Goal: Find specific page/section: Find specific page/section

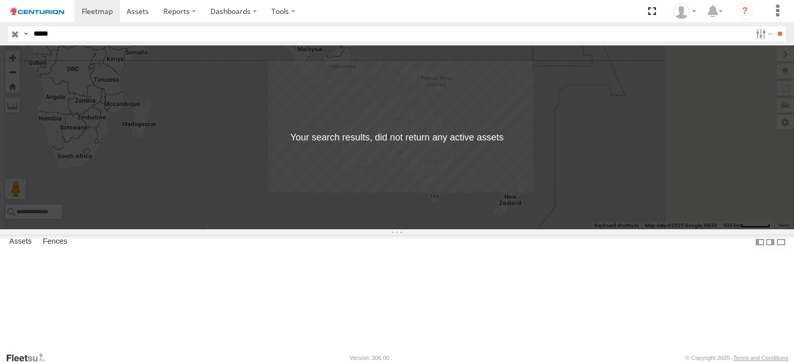
click at [102, 32] on input "*****" at bounding box center [390, 33] width 722 height 15
click at [774, 26] on input "**" at bounding box center [780, 33] width 12 height 15
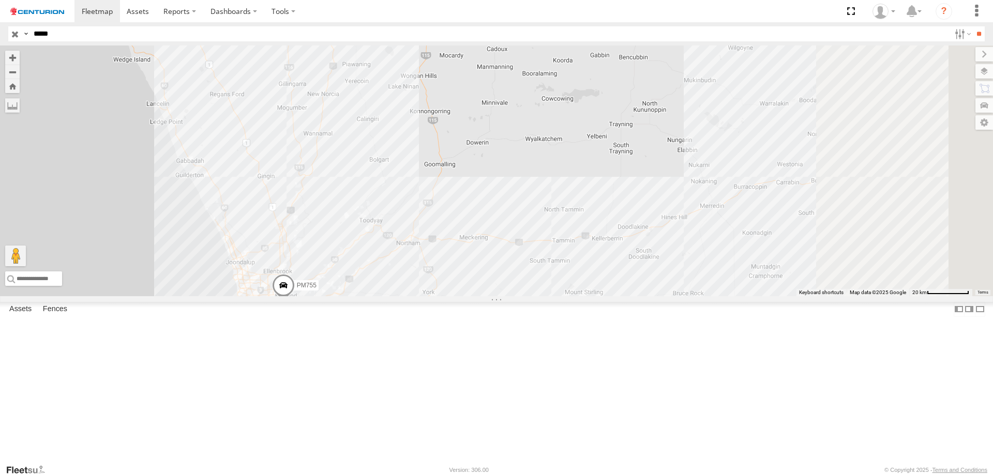
drag, startPoint x: 588, startPoint y: 97, endPoint x: 465, endPoint y: 321, distance: 255.2
click at [465, 296] on div "PM755" at bounding box center [496, 170] width 993 height 251
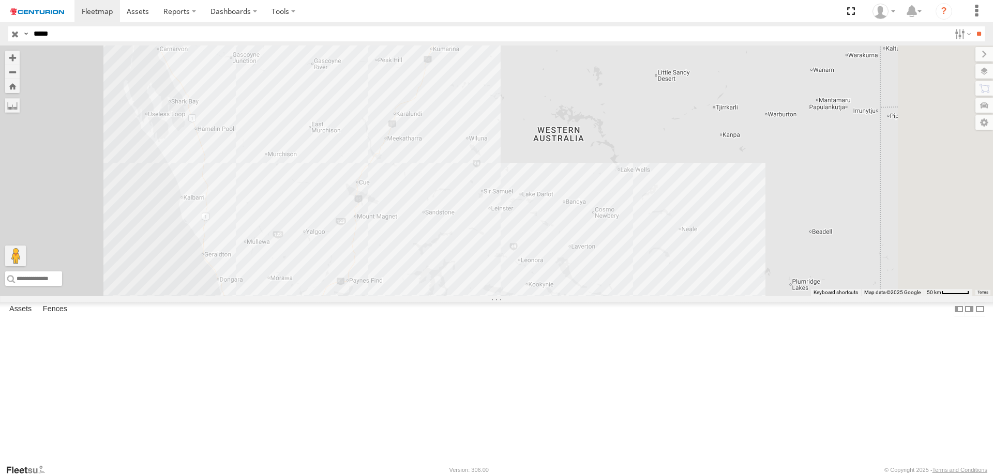
drag, startPoint x: 605, startPoint y: 82, endPoint x: 497, endPoint y: 324, distance: 265.5
click at [489, 296] on div "PM755" at bounding box center [496, 170] width 993 height 251
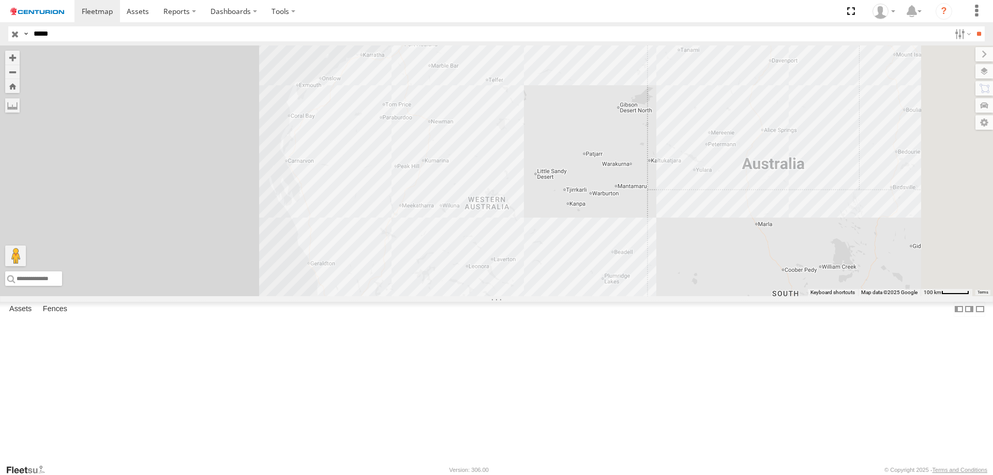
drag, startPoint x: 603, startPoint y: 146, endPoint x: 575, endPoint y: 237, distance: 94.8
click at [588, 232] on div "PM755" at bounding box center [496, 170] width 993 height 251
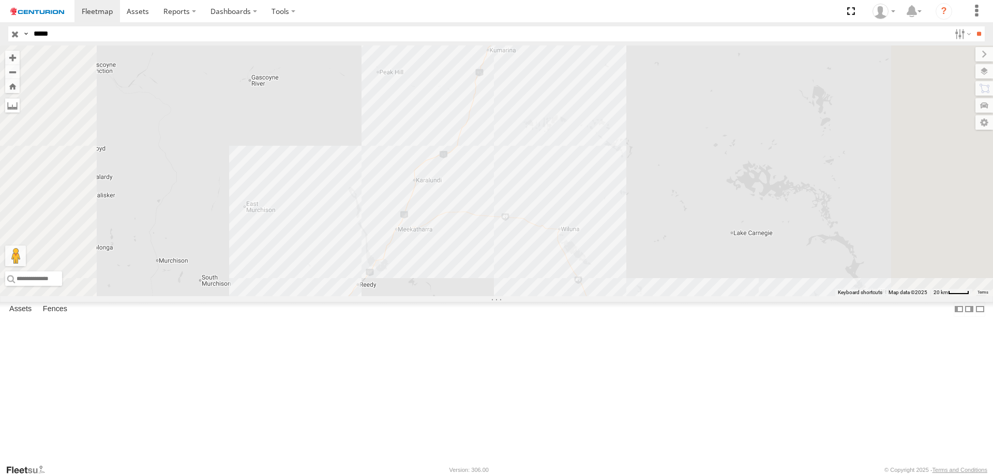
click at [20, 107] on label at bounding box center [12, 105] width 14 height 14
click at [0, 0] on label at bounding box center [0, 0] width 0 height 0
click at [528, 296] on div "PM755" at bounding box center [496, 170] width 993 height 251
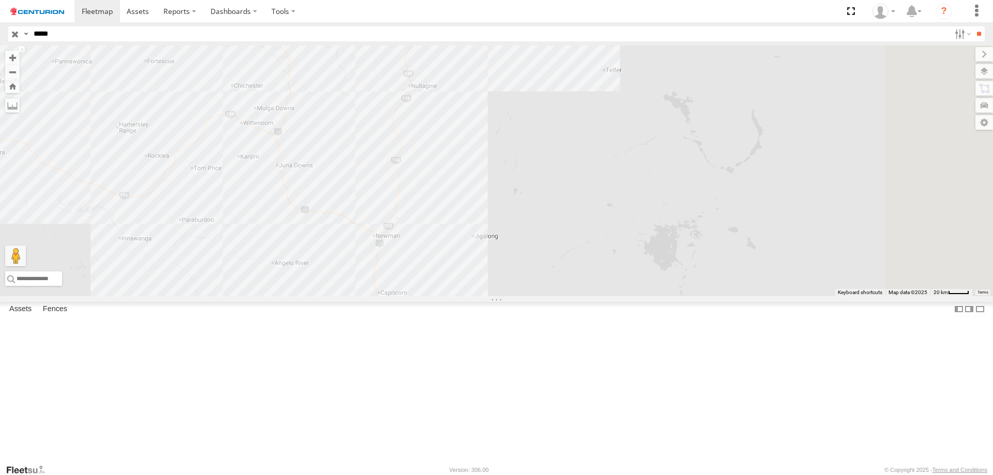
drag, startPoint x: 618, startPoint y: 128, endPoint x: 479, endPoint y: 474, distance: 372.1
click at [479, 363] on body at bounding box center [496, 237] width 993 height 475
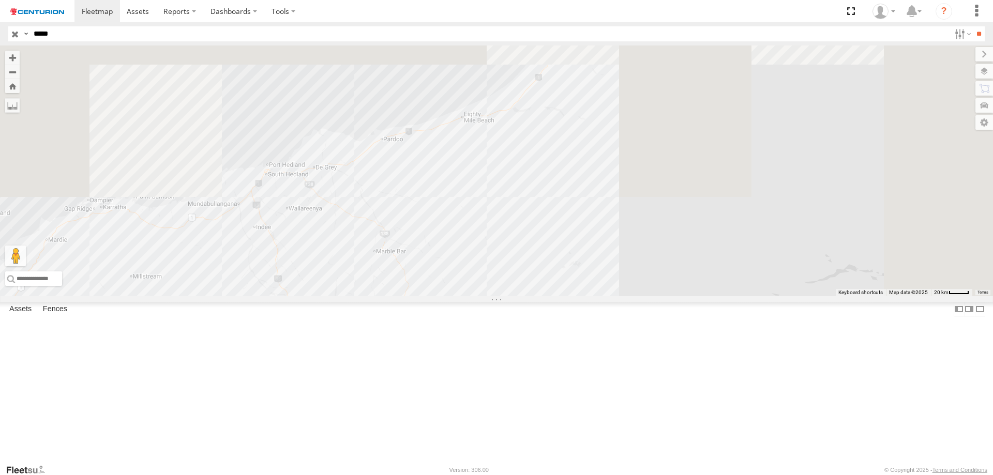
drag, startPoint x: 484, startPoint y: 151, endPoint x: 477, endPoint y: 399, distance: 248.3
click at [478, 296] on div "PM755" at bounding box center [496, 170] width 993 height 251
click at [367, 278] on div "PM755" at bounding box center [496, 170] width 993 height 251
click at [367, 277] on div "PM755" at bounding box center [496, 170] width 993 height 251
click at [367, 278] on div "PM755" at bounding box center [496, 170] width 993 height 251
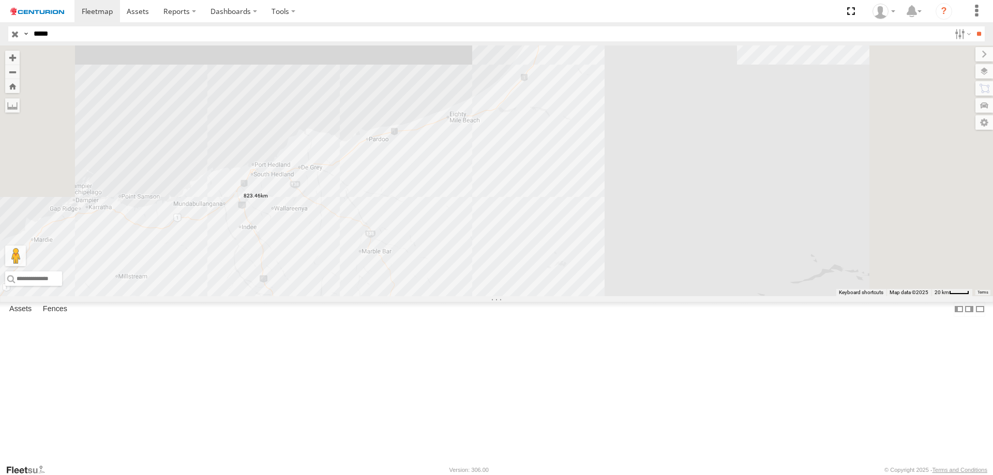
drag, startPoint x: 724, startPoint y: 205, endPoint x: 803, endPoint y: 247, distance: 89.3
click at [667, 296] on div "PM755" at bounding box center [496, 170] width 993 height 251
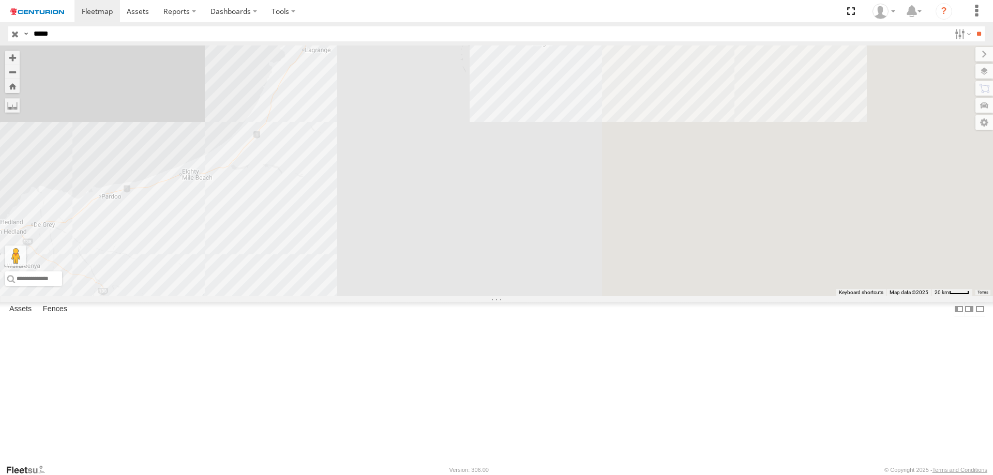
drag, startPoint x: 836, startPoint y: 193, endPoint x: 354, endPoint y: 318, distance: 498.7
click at [354, 296] on div "PM755" at bounding box center [496, 170] width 993 height 251
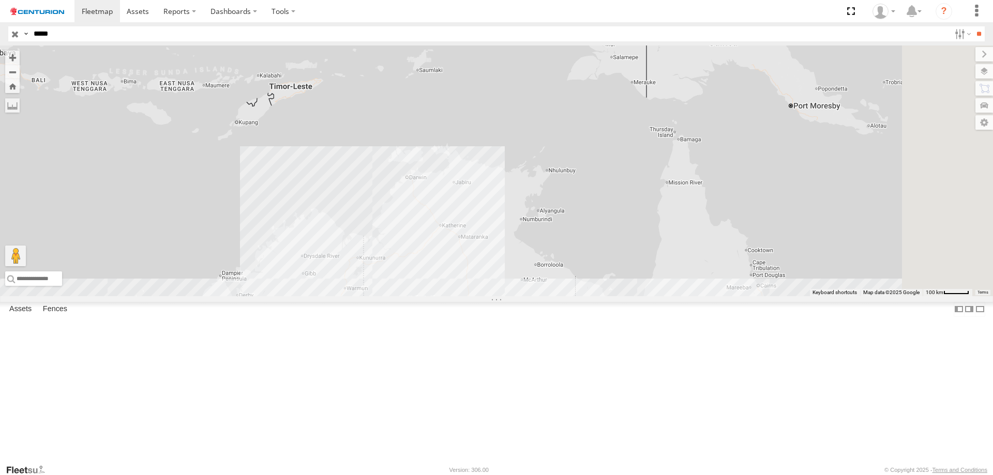
drag, startPoint x: 724, startPoint y: 134, endPoint x: 593, endPoint y: 298, distance: 209.6
click at [593, 296] on div "PM755" at bounding box center [496, 170] width 993 height 251
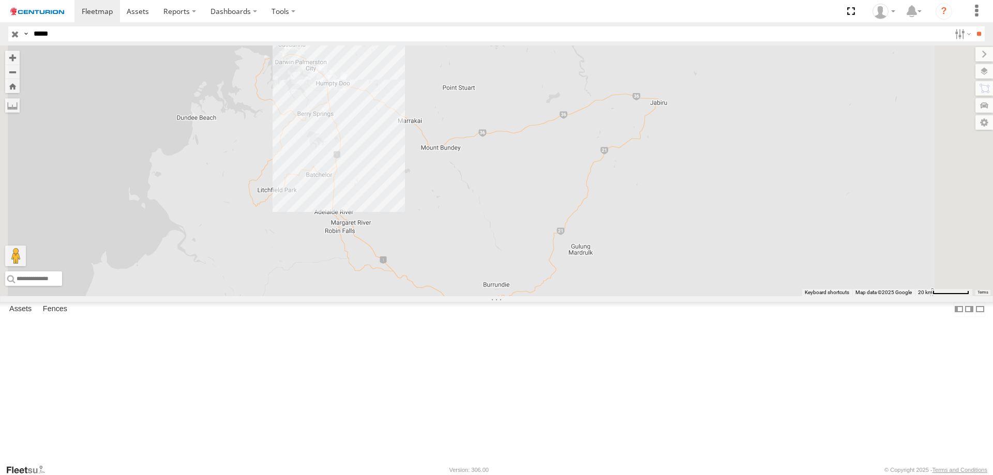
click at [457, 174] on div "PM755" at bounding box center [496, 170] width 993 height 251
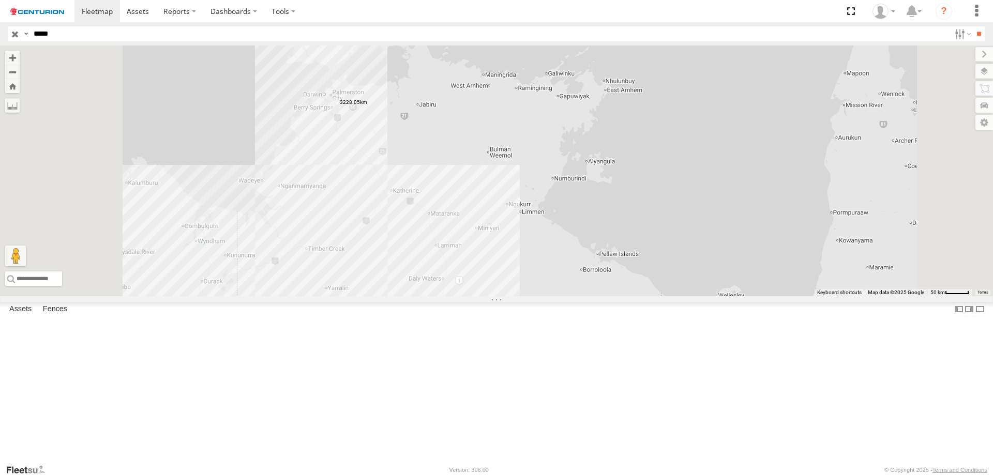
click at [0, 0] on label at bounding box center [0, 0] width 0 height 0
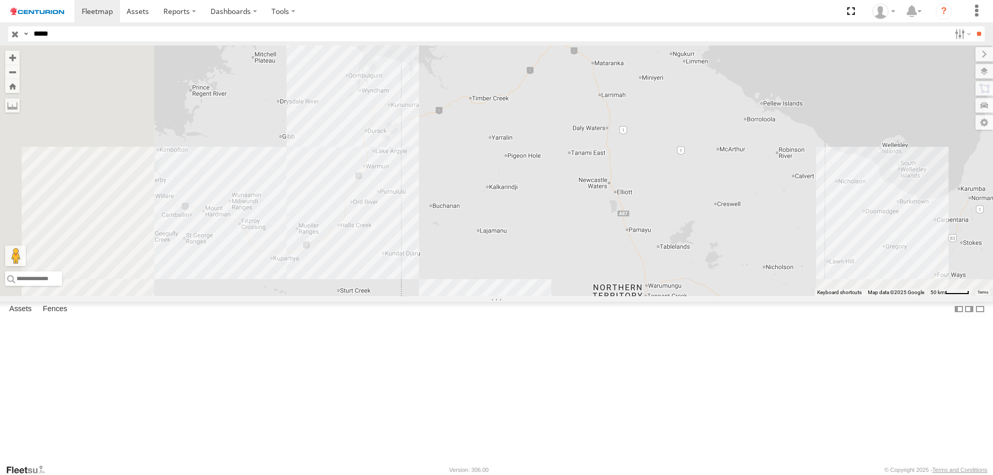
drag, startPoint x: 311, startPoint y: 248, endPoint x: 462, endPoint y: 90, distance: 217.9
click at [476, 92] on div "PM755" at bounding box center [496, 170] width 993 height 251
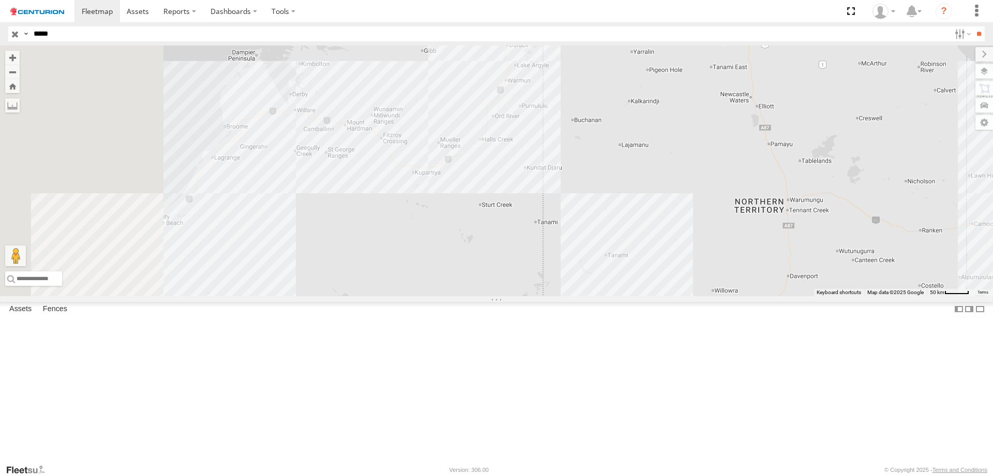
drag, startPoint x: 473, startPoint y: 242, endPoint x: 721, endPoint y: 160, distance: 261.4
click at [720, 161] on div "PM755" at bounding box center [496, 170] width 993 height 251
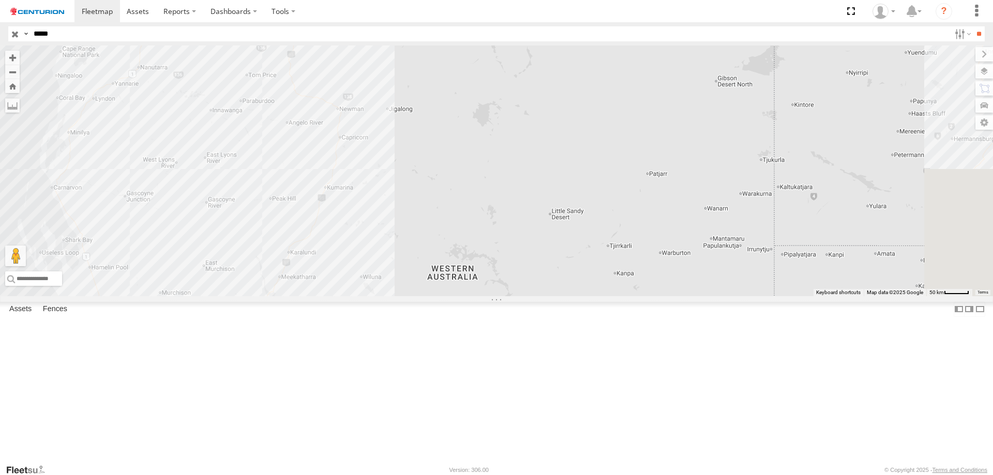
drag, startPoint x: 586, startPoint y: 356, endPoint x: 623, endPoint y: 132, distance: 226.8
click at [623, 132] on div "PM755" at bounding box center [496, 170] width 993 height 251
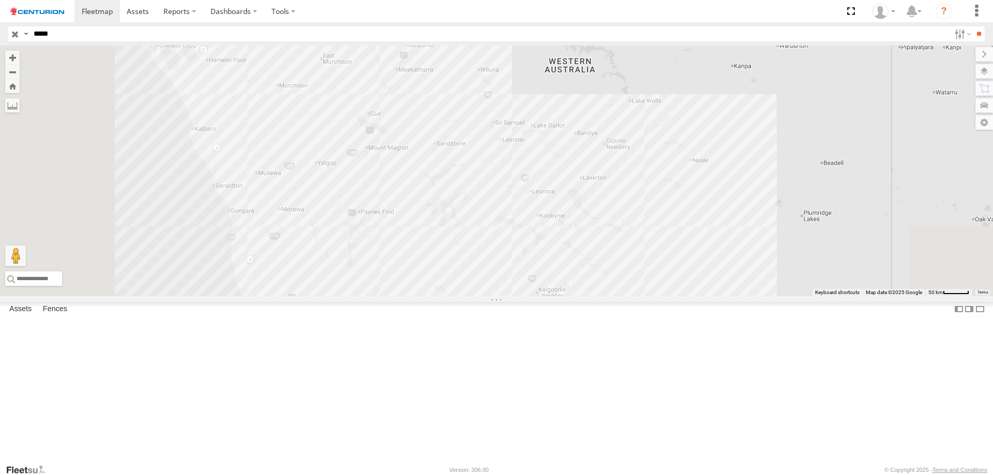
drag, startPoint x: 548, startPoint y: 353, endPoint x: 607, endPoint y: 184, distance: 179.2
click at [607, 184] on div "PM755" at bounding box center [496, 170] width 993 height 251
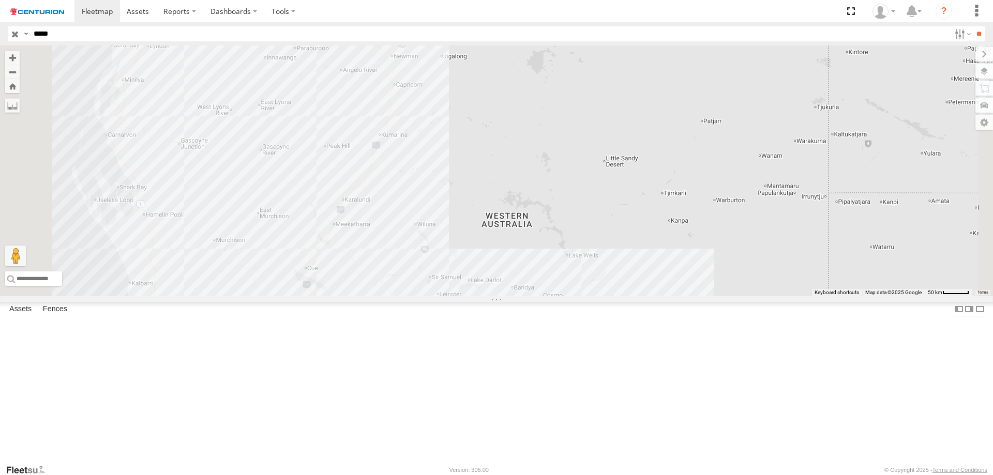
drag, startPoint x: 588, startPoint y: 198, endPoint x: 526, endPoint y: 350, distance: 164.2
click at [526, 296] on div "PM755" at bounding box center [496, 170] width 993 height 251
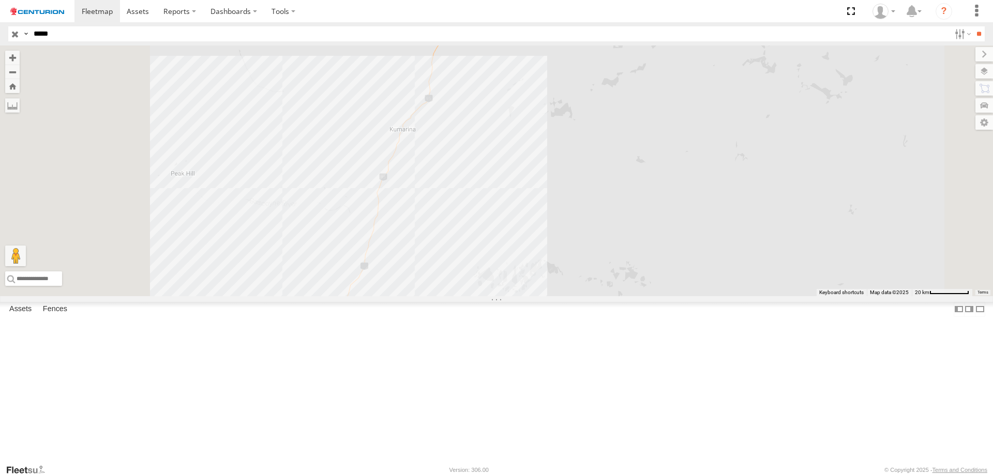
drag, startPoint x: 487, startPoint y: 222, endPoint x: 526, endPoint y: 357, distance: 140.0
click at [526, 296] on div "PM755" at bounding box center [496, 170] width 993 height 251
click at [519, 241] on div "PM755" at bounding box center [496, 170] width 993 height 251
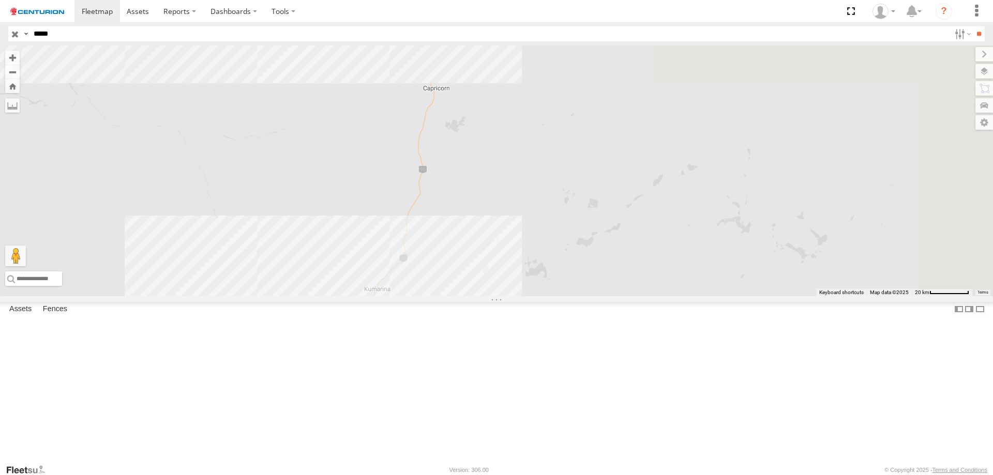
drag, startPoint x: 644, startPoint y: 186, endPoint x: 622, endPoint y: 348, distance: 163.9
click at [622, 296] on div "PM755" at bounding box center [496, 170] width 993 height 251
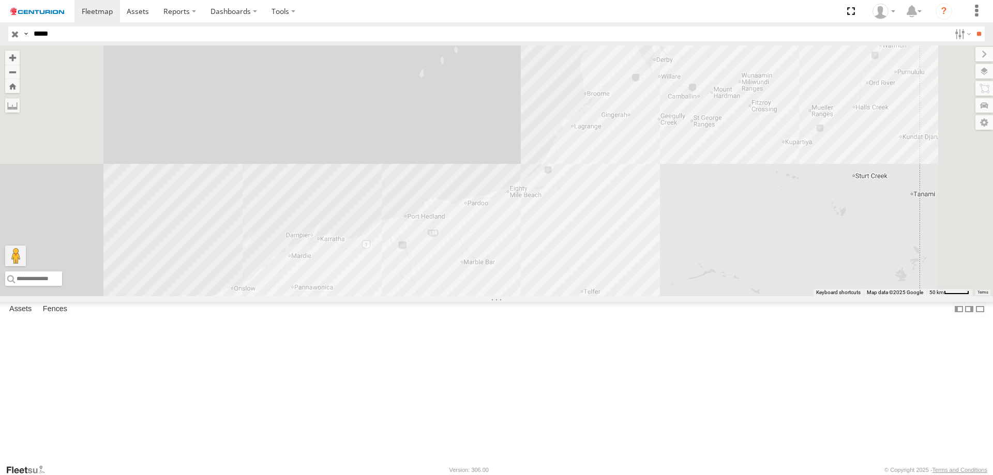
drag, startPoint x: 640, startPoint y: 165, endPoint x: 604, endPoint y: 403, distance: 241.0
click at [604, 296] on div "PM755" at bounding box center [496, 170] width 993 height 251
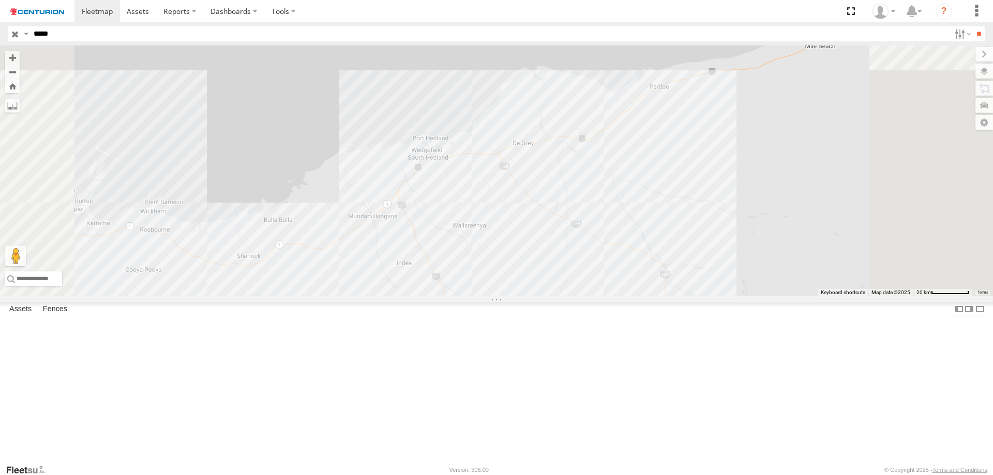
click at [549, 249] on div "PM755" at bounding box center [496, 170] width 993 height 251
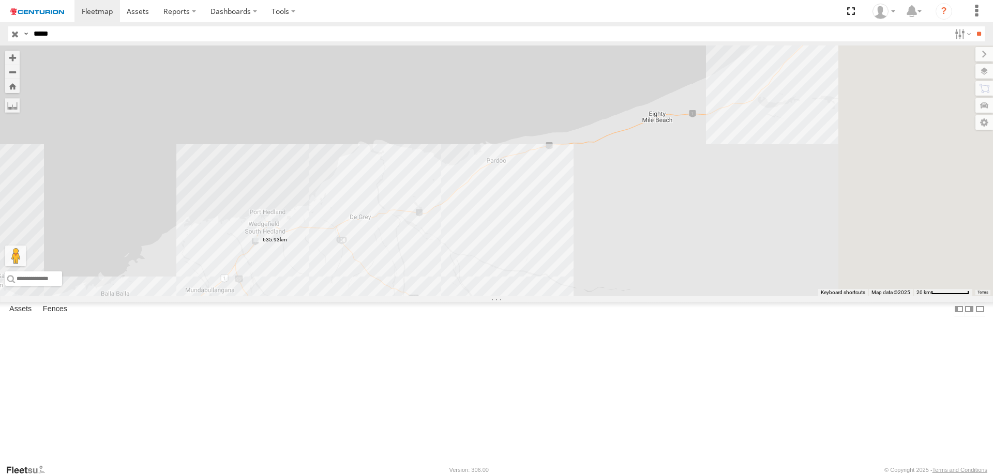
drag, startPoint x: 755, startPoint y: 239, endPoint x: 559, endPoint y: 332, distance: 216.5
click at [559, 296] on div "PM755" at bounding box center [496, 170] width 993 height 251
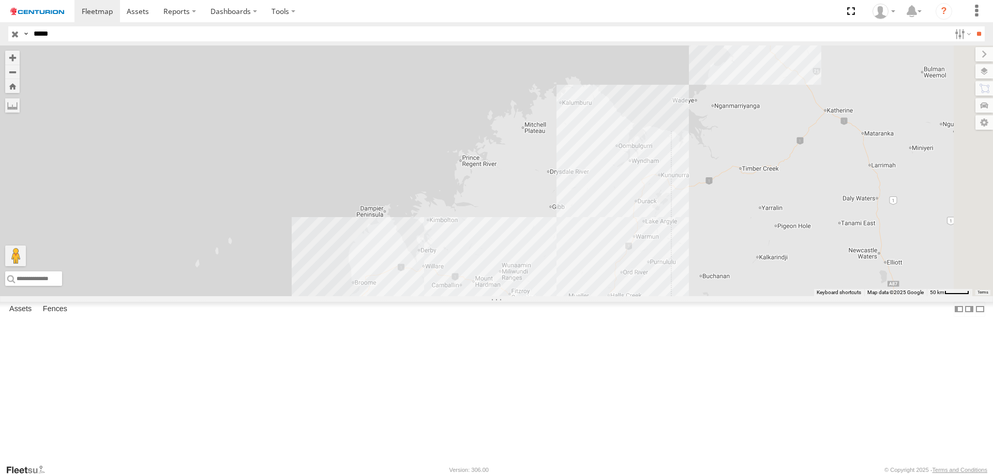
drag, startPoint x: 786, startPoint y: 232, endPoint x: 598, endPoint y: 383, distance: 242.0
click at [598, 296] on div "PM755" at bounding box center [496, 170] width 993 height 251
click at [781, 258] on div "PM755" at bounding box center [496, 170] width 993 height 251
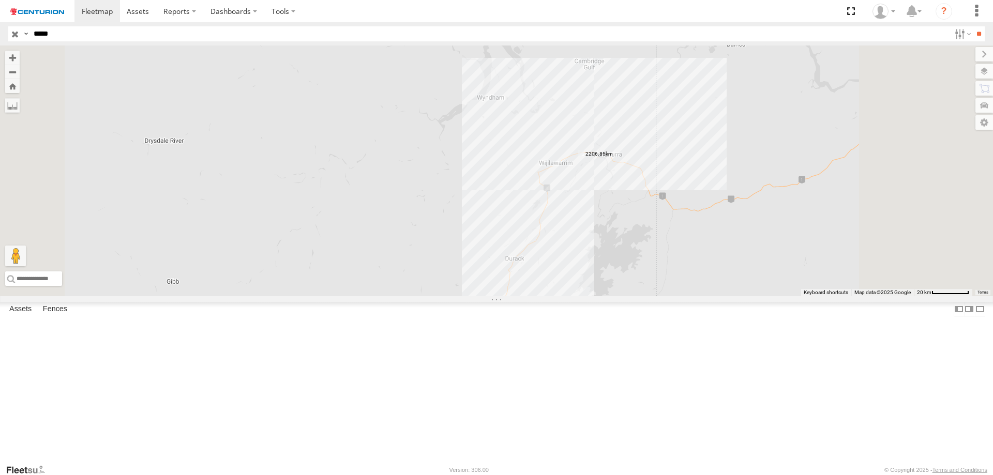
drag, startPoint x: 771, startPoint y: 202, endPoint x: 714, endPoint y: 279, distance: 96.1
click at [714, 279] on div "PM755" at bounding box center [496, 170] width 993 height 251
click at [777, 296] on div at bounding box center [496, 170] width 993 height 251
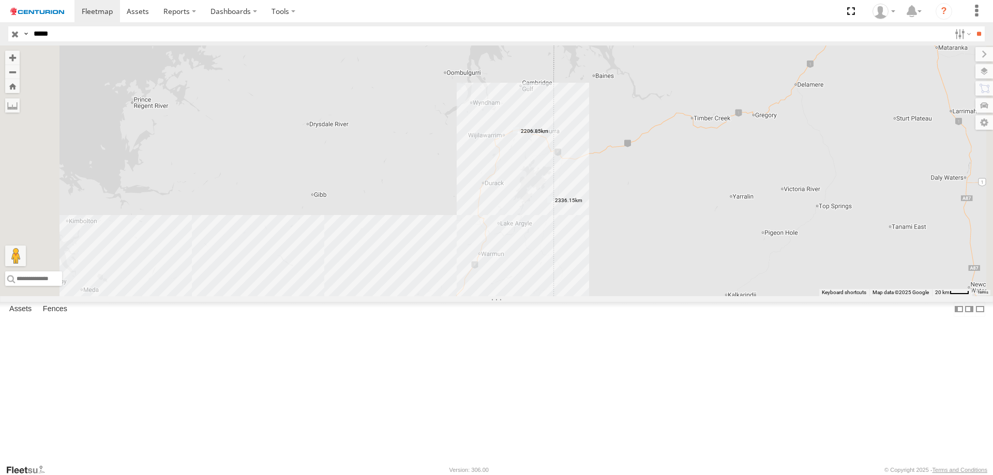
click at [0, 0] on label at bounding box center [0, 0] width 0 height 0
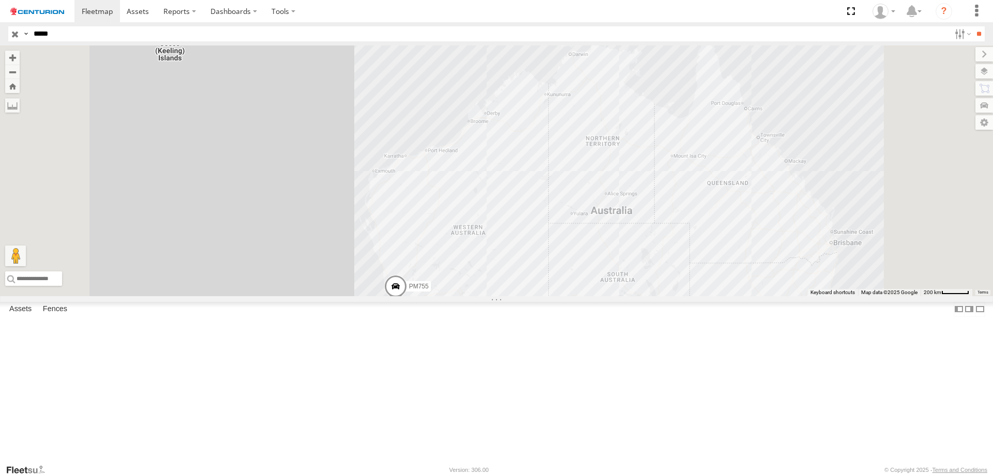
drag, startPoint x: 614, startPoint y: 341, endPoint x: 627, endPoint y: 303, distance: 39.4
click at [627, 296] on div "PM755" at bounding box center [496, 170] width 993 height 251
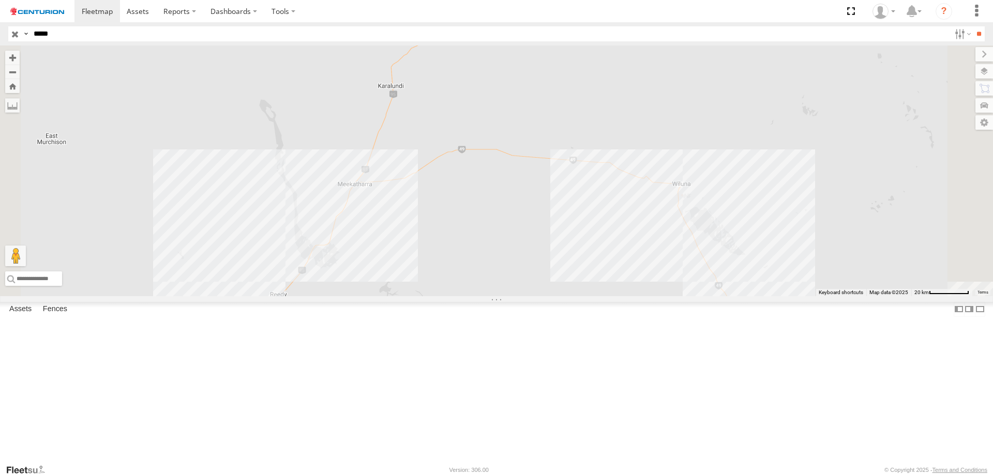
click at [486, 261] on div "PM755" at bounding box center [496, 170] width 993 height 251
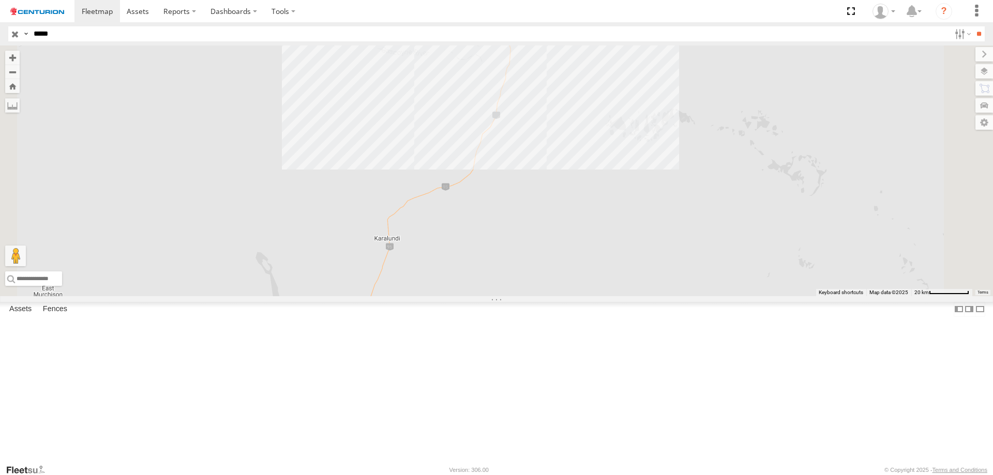
drag, startPoint x: 630, startPoint y: 116, endPoint x: 623, endPoint y: 383, distance: 266.9
click at [623, 296] on div "PM755" at bounding box center [496, 170] width 993 height 251
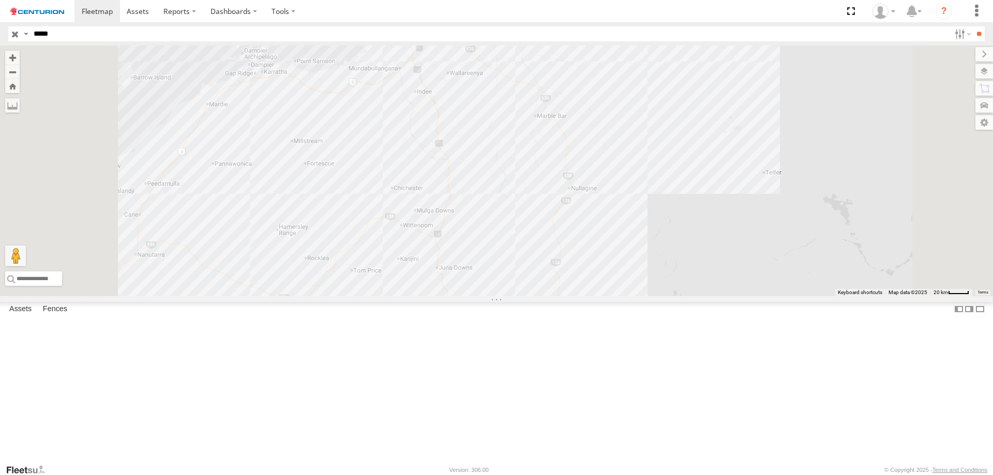
drag, startPoint x: 632, startPoint y: 165, endPoint x: 620, endPoint y: 495, distance: 329.6
click at [620, 363] on html at bounding box center [496, 237] width 993 height 475
click at [544, 138] on div "PM755" at bounding box center [496, 170] width 993 height 251
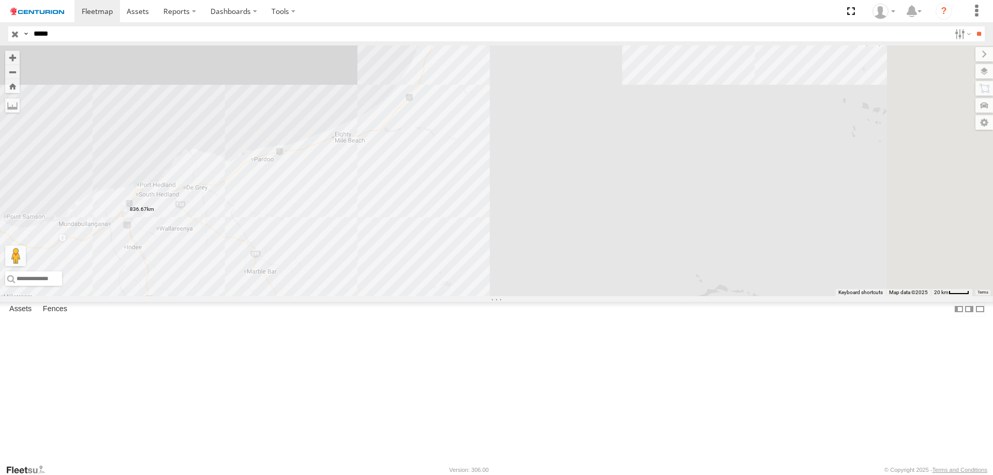
drag, startPoint x: 824, startPoint y: 146, endPoint x: 528, endPoint y: 302, distance: 334.2
click at [528, 296] on div "PM755" at bounding box center [496, 170] width 993 height 251
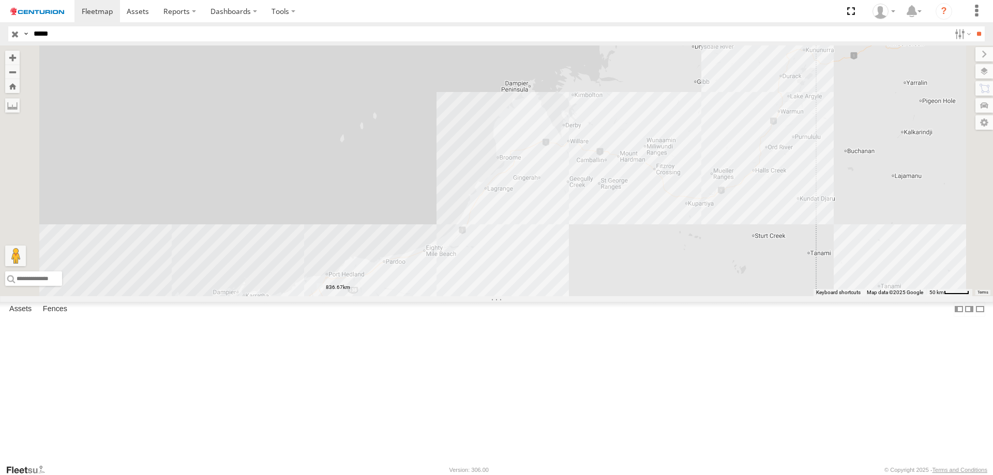
drag, startPoint x: 703, startPoint y: 148, endPoint x: 703, endPoint y: 276, distance: 127.7
click at [703, 276] on div "PM755" at bounding box center [496, 170] width 993 height 251
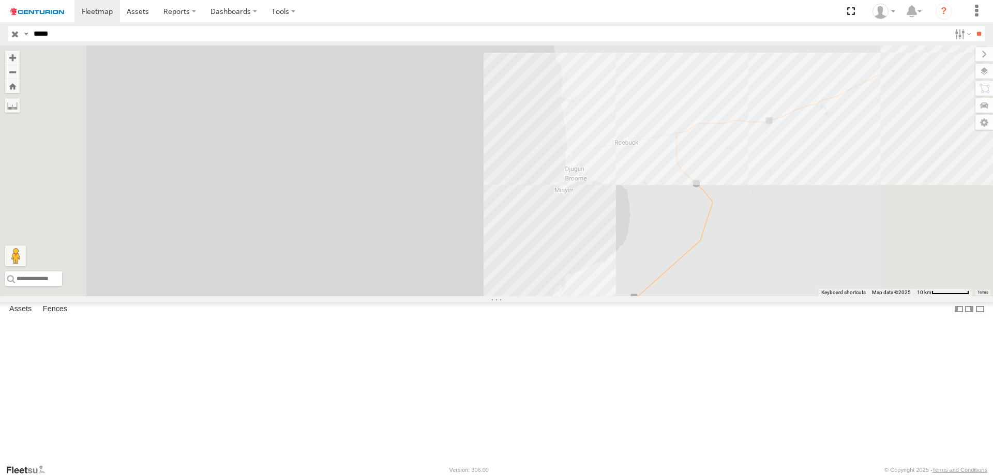
drag, startPoint x: 784, startPoint y: 153, endPoint x: 761, endPoint y: 249, distance: 98.9
click at [761, 249] on div "PM755" at bounding box center [496, 170] width 993 height 251
click at [704, 253] on div "PM755" at bounding box center [496, 170] width 993 height 251
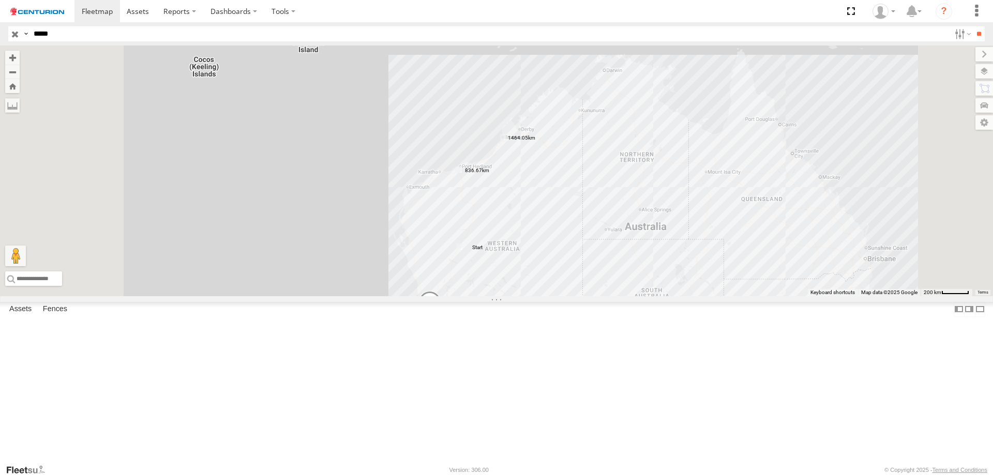
drag, startPoint x: 597, startPoint y: 270, endPoint x: 600, endPoint y: 261, distance: 9.8
click at [600, 261] on div "PM755" at bounding box center [496, 170] width 993 height 251
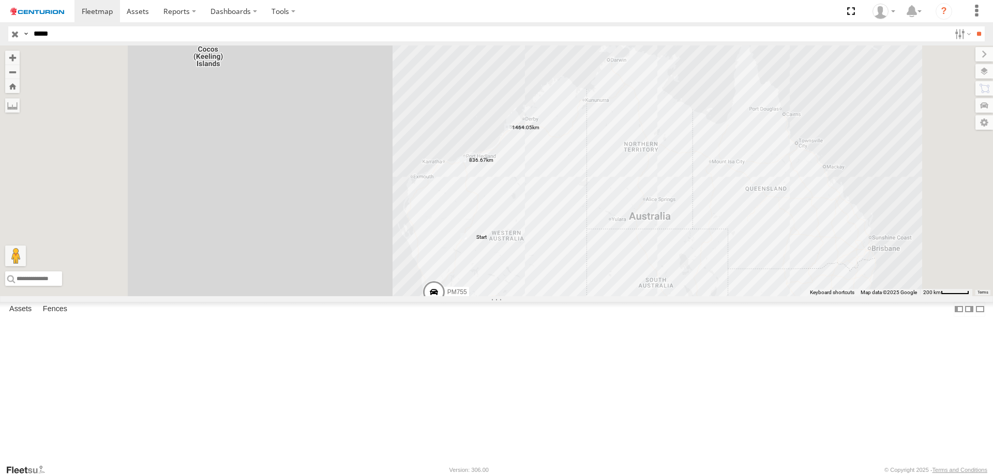
click at [0, 0] on label at bounding box center [0, 0] width 0 height 0
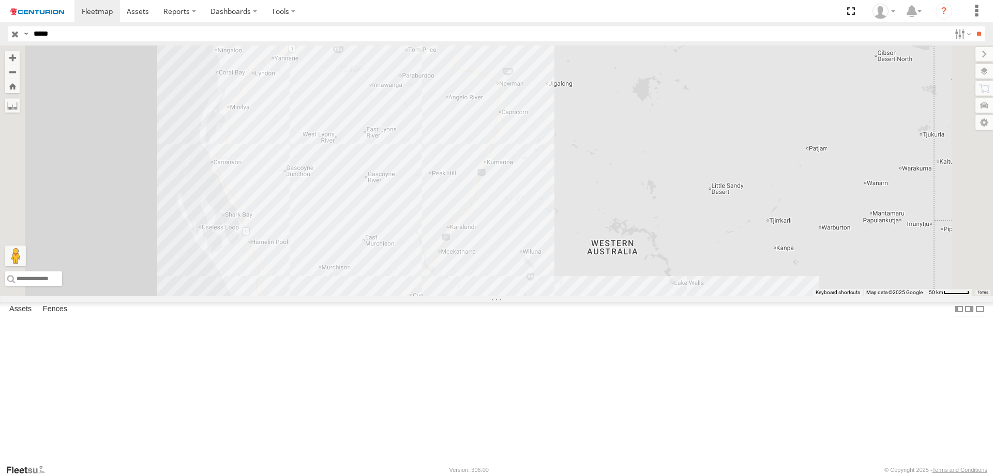
drag, startPoint x: 645, startPoint y: 310, endPoint x: 663, endPoint y: 188, distance: 123.9
click at [663, 188] on div "PM755" at bounding box center [496, 170] width 993 height 251
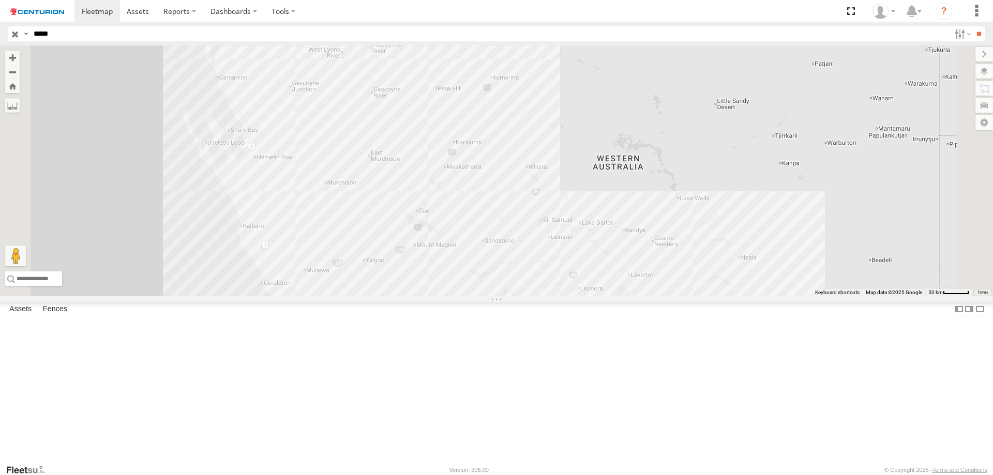
drag, startPoint x: 631, startPoint y: 365, endPoint x: 638, endPoint y: 278, distance: 87.7
click at [638, 278] on div "PM755" at bounding box center [496, 170] width 993 height 251
click at [537, 296] on div "PM755" at bounding box center [496, 170] width 993 height 251
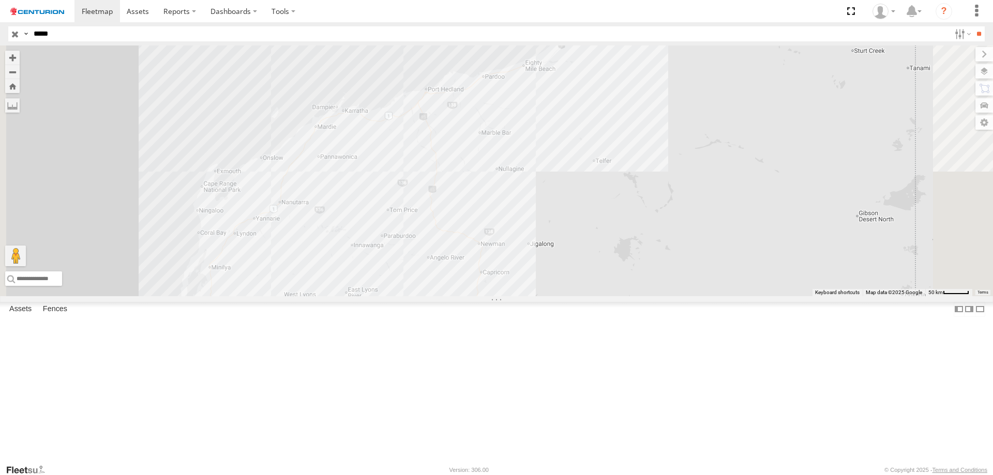
drag, startPoint x: 601, startPoint y: 68, endPoint x: 576, endPoint y: 361, distance: 294.2
click at [577, 296] on div "PM755" at bounding box center [496, 170] width 993 height 251
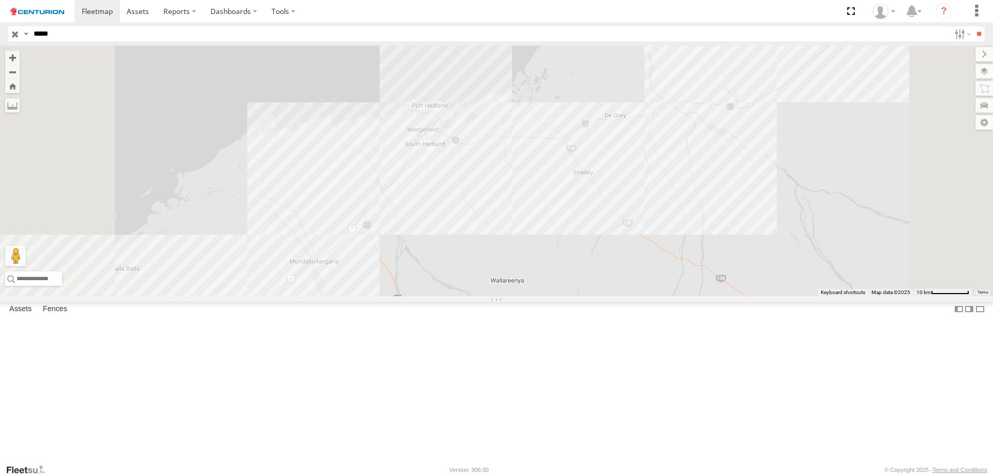
drag, startPoint x: 564, startPoint y: 130, endPoint x: 586, endPoint y: 256, distance: 128.1
click at [586, 256] on div "PM755" at bounding box center [496, 170] width 993 height 251
click at [548, 225] on div "PM755" at bounding box center [496, 170] width 993 height 251
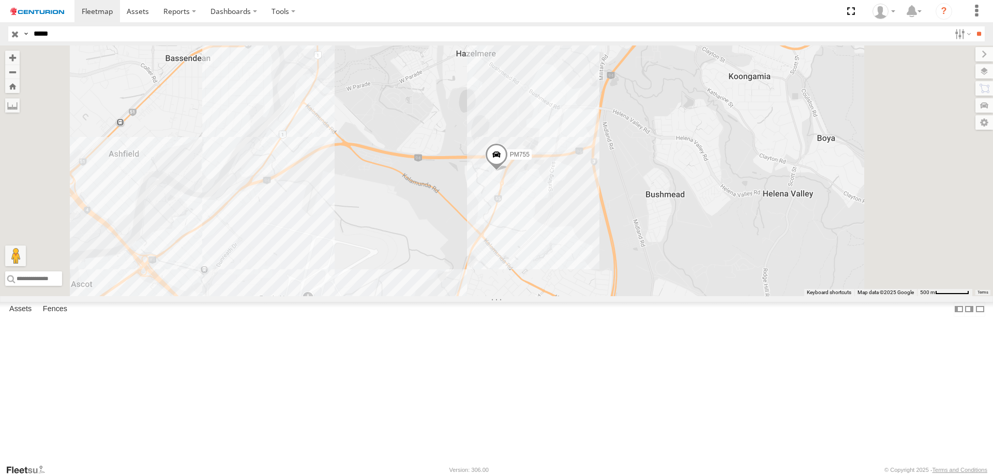
drag, startPoint x: 96, startPoint y: 36, endPoint x: 0, endPoint y: 20, distance: 97.0
click at [0, 20] on body at bounding box center [496, 237] width 993 height 475
type input "*****"
click at [794, 26] on input "**" at bounding box center [978, 33] width 12 height 15
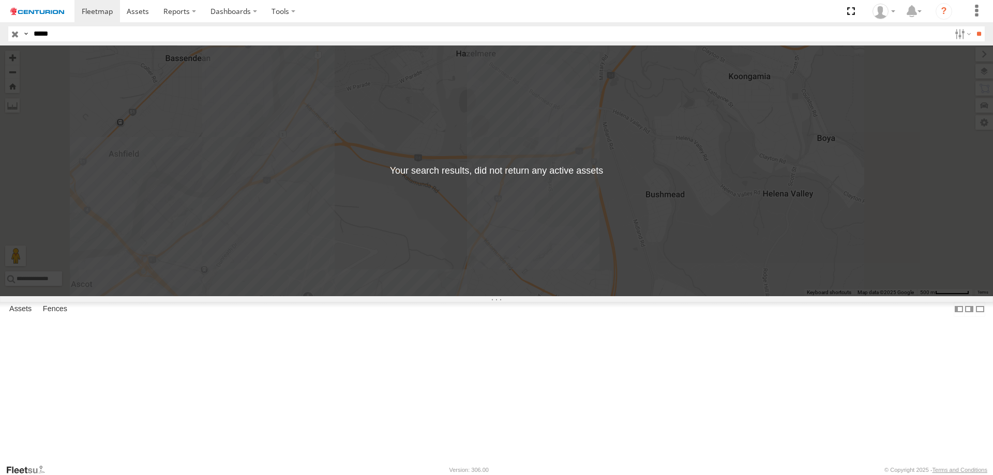
drag, startPoint x: 67, startPoint y: 33, endPoint x: 0, endPoint y: 44, distance: 68.2
click at [0, 44] on header "Search Query Asset ID Asset Label Registration Manufacturer Model VIN Job ID" at bounding box center [496, 33] width 993 height 23
click at [794, 26] on input "**" at bounding box center [978, 33] width 12 height 15
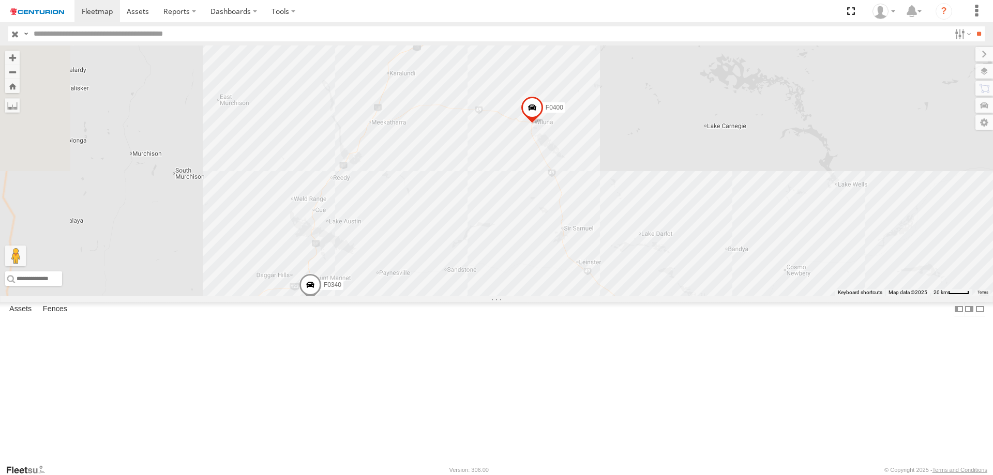
drag, startPoint x: 434, startPoint y: 321, endPoint x: 480, endPoint y: 206, distance: 124.1
click at [479, 207] on div "F0373 TL250 FT724 TL263 D0557 Cage145 D0549 F0509 F0485 D0545 PM791 F0398 LL119…" at bounding box center [496, 170] width 993 height 251
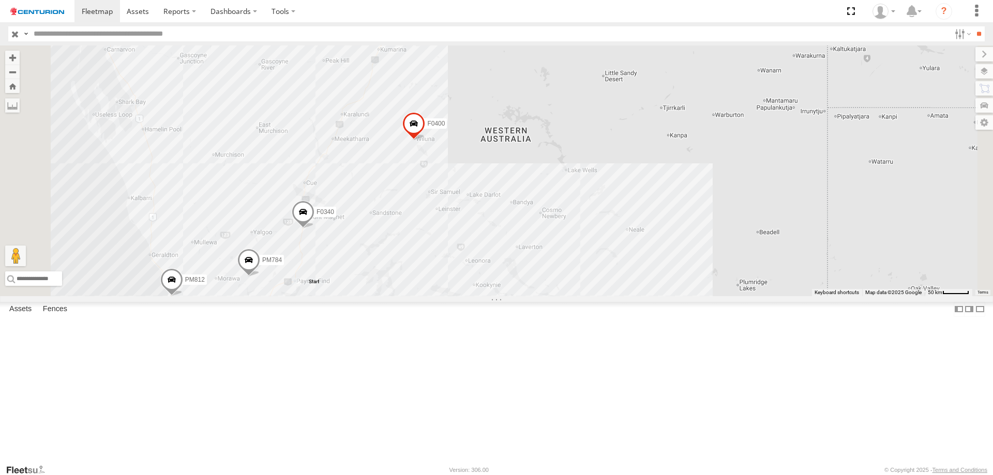
click at [0, 0] on label at bounding box center [0, 0] width 0 height 0
click at [422, 296] on div "F0373 TL250 FT724 TL263 D0557 Cage145 D0549 F0509 F0485 D0545 PM791 F0398 LL119…" at bounding box center [496, 170] width 993 height 251
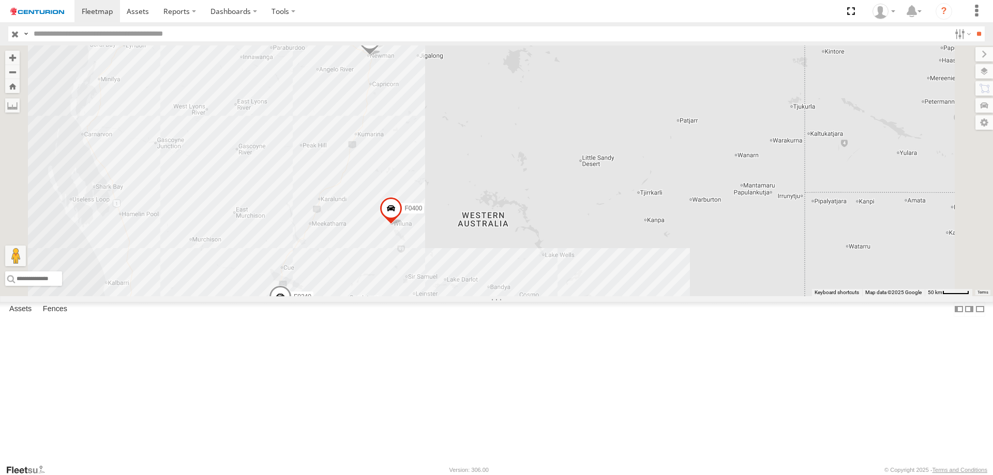
drag, startPoint x: 567, startPoint y: 115, endPoint x: 542, endPoint y: 205, distance: 93.8
click at [542, 205] on div "F0373 TL250 FT724 TL263 D0557 Cage145 D0549 F0509 F0485 D0545 PM791 F0398 LL119…" at bounding box center [496, 170] width 993 height 251
click at [503, 142] on div "F0373 TL250 FT724 TL263 D0557 Cage145 D0549 F0509 F0485 D0545 PM791 F0398 LL119…" at bounding box center [496, 170] width 993 height 251
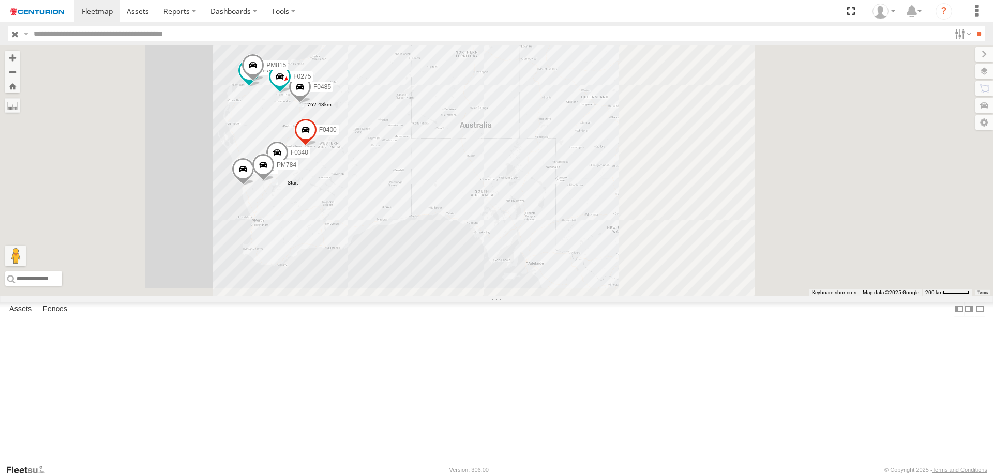
drag, startPoint x: 334, startPoint y: 175, endPoint x: 341, endPoint y: 210, distance: 35.8
click at [341, 210] on div "F0485 F0261 F0275 PM812 PM784 F0400 F0340 PM815" at bounding box center [496, 170] width 993 height 251
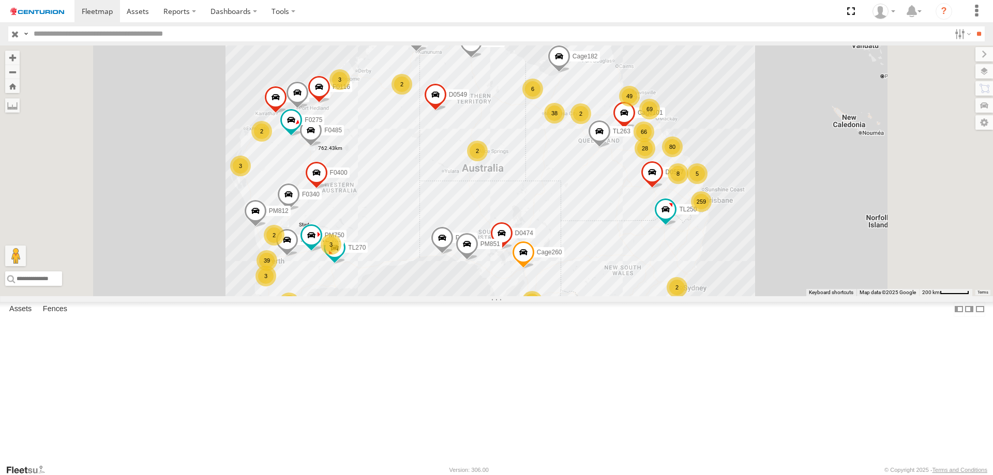
click at [0, 0] on label at bounding box center [0, 0] width 0 height 0
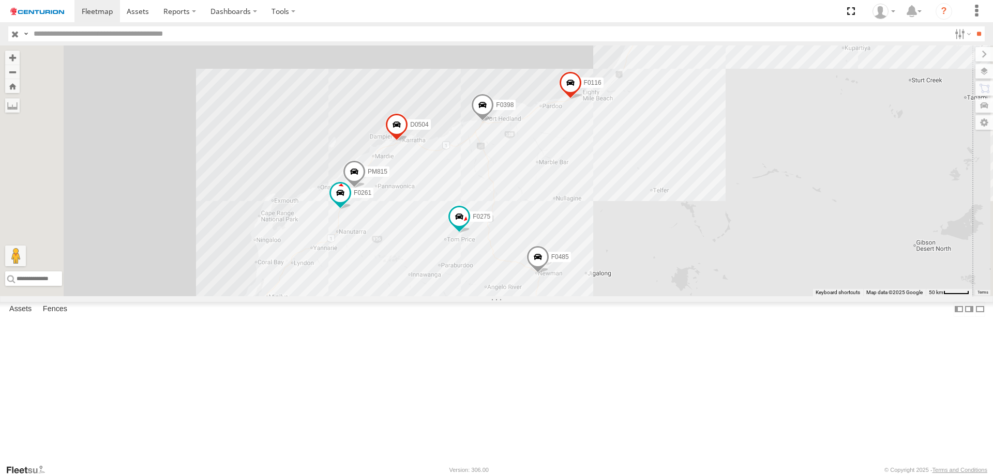
drag, startPoint x: 587, startPoint y: 210, endPoint x: 512, endPoint y: 319, distance: 132.7
click at [536, 296] on div "F0485 F0275 PM812 F0400 F0340 F0373 PM791 Cage260 F0398 TL250 D0474 FT724 PM850…" at bounding box center [496, 170] width 993 height 251
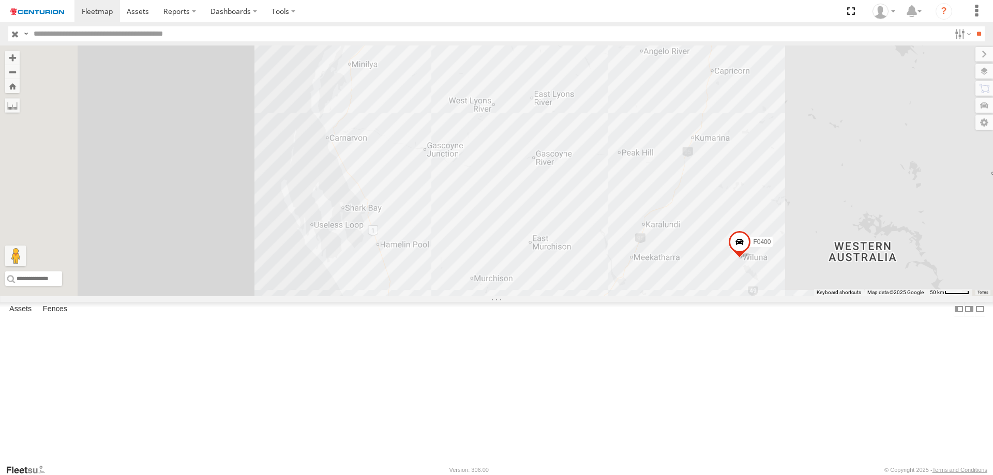
drag, startPoint x: 381, startPoint y: 319, endPoint x: 505, endPoint y: 103, distance: 248.5
click at [543, 81] on div "F0485 F0275 PM812 F0400 F0340 F0373 PM791 Cage260 F0398 TL250 D0474 FT724 PM850…" at bounding box center [496, 170] width 993 height 251
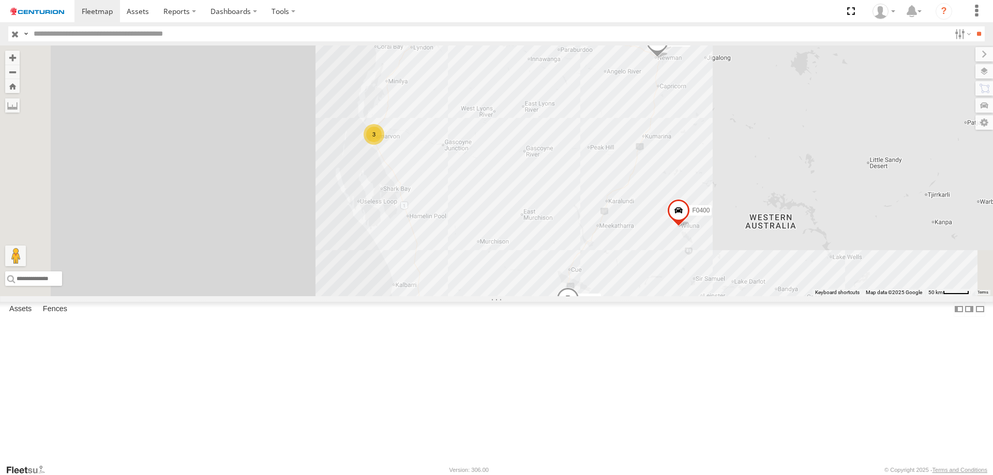
click at [0, 0] on label at bounding box center [0, 0] width 0 height 0
click at [547, 296] on div "F0485 F0261 F0275 PM812 PM784 F0400 F0340 PM815 3" at bounding box center [496, 170] width 993 height 251
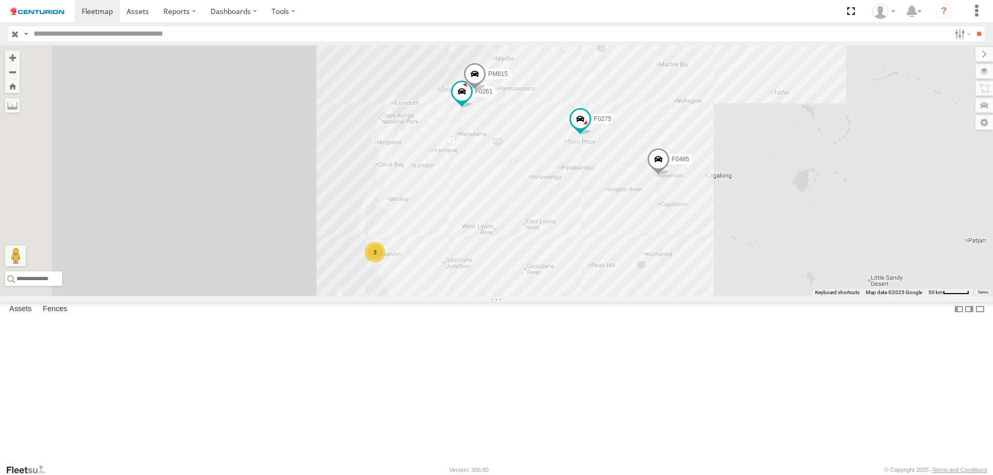
drag, startPoint x: 574, startPoint y: 110, endPoint x: 551, endPoint y: 324, distance: 214.8
click at [551, 296] on div "F0485 F0261 F0275 PM812 PM784 F0400 F0340 PM815 3" at bounding box center [496, 170] width 993 height 251
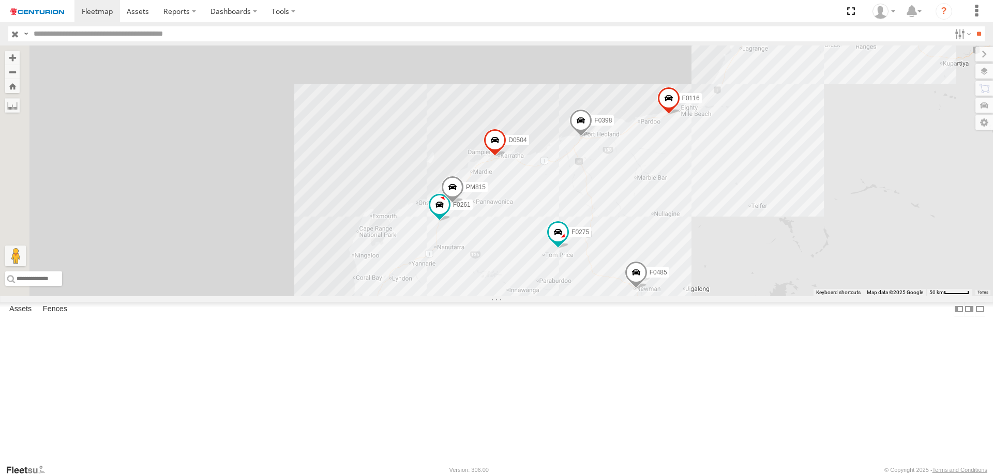
click at [625, 244] on div "F0485 F0261 F0275 PM812 PM784 F0400 F0340 PM815 3 3 F0398 D0504 F0116" at bounding box center [496, 170] width 993 height 251
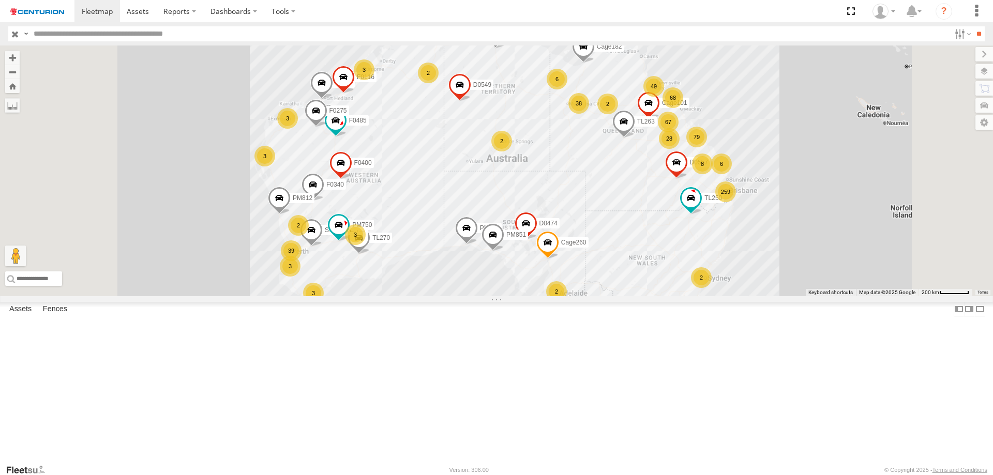
click at [106, 41] on input "text" at bounding box center [489, 33] width 920 height 15
type input "*****"
click at [794, 26] on input "**" at bounding box center [978, 33] width 12 height 15
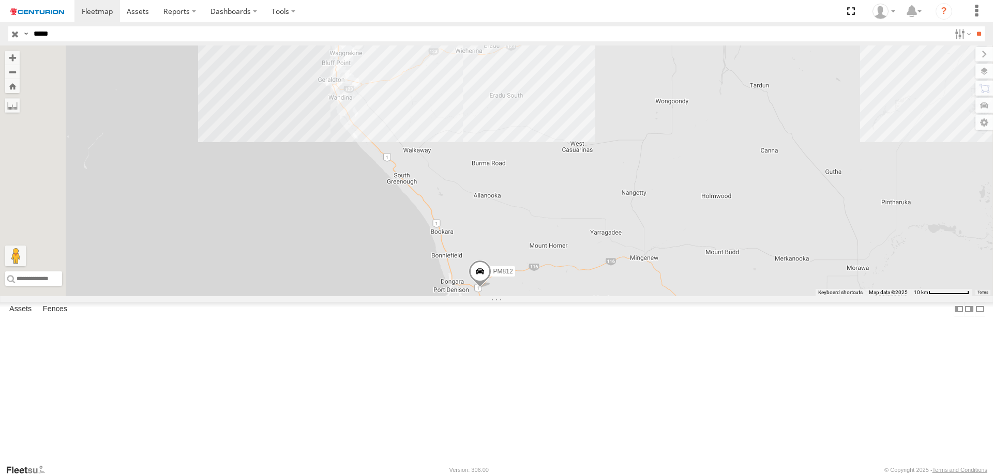
click at [0, 0] on span at bounding box center [0, 0] width 0 height 0
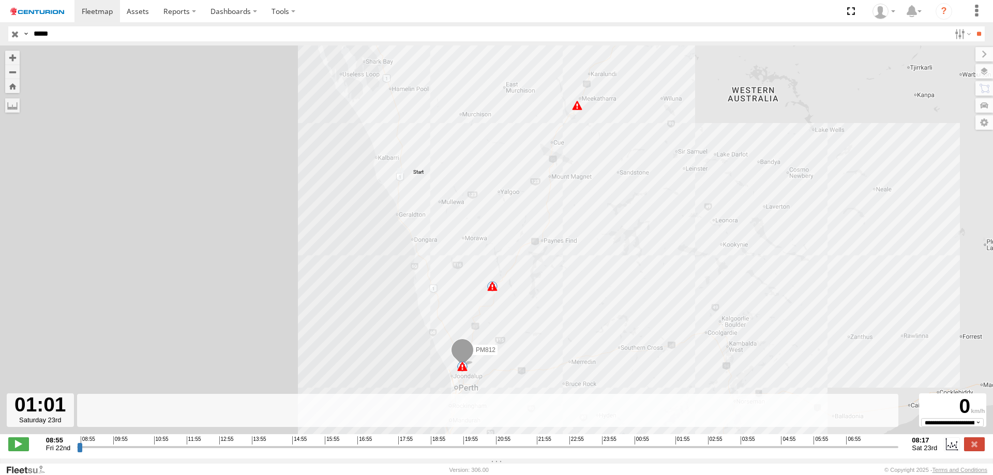
drag, startPoint x: 87, startPoint y: 450, endPoint x: 644, endPoint y: 495, distance: 558.6
click at [644, 363] on input "range" at bounding box center [487, 447] width 821 height 10
drag, startPoint x: 650, startPoint y: 453, endPoint x: 995, endPoint y: 480, distance: 345.8
type input "**********"
click at [794, 363] on input "range" at bounding box center [487, 447] width 821 height 10
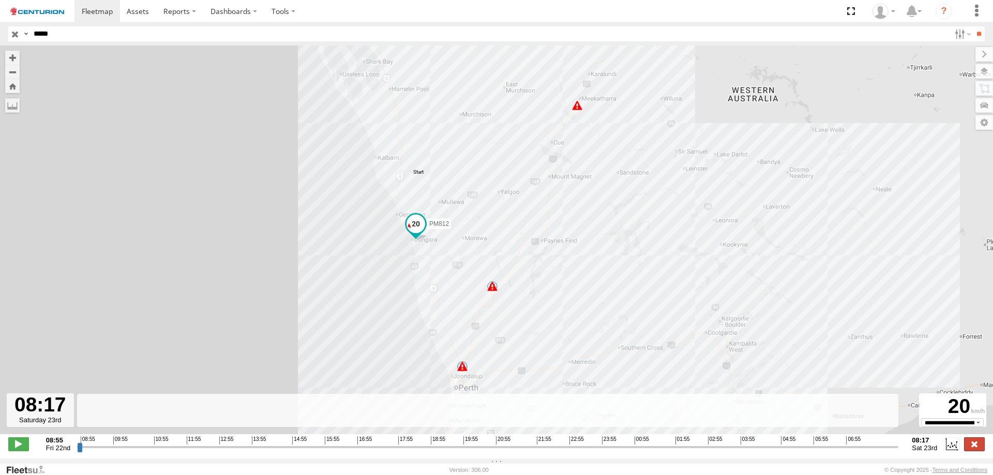
click at [794, 363] on label at bounding box center [974, 443] width 21 height 13
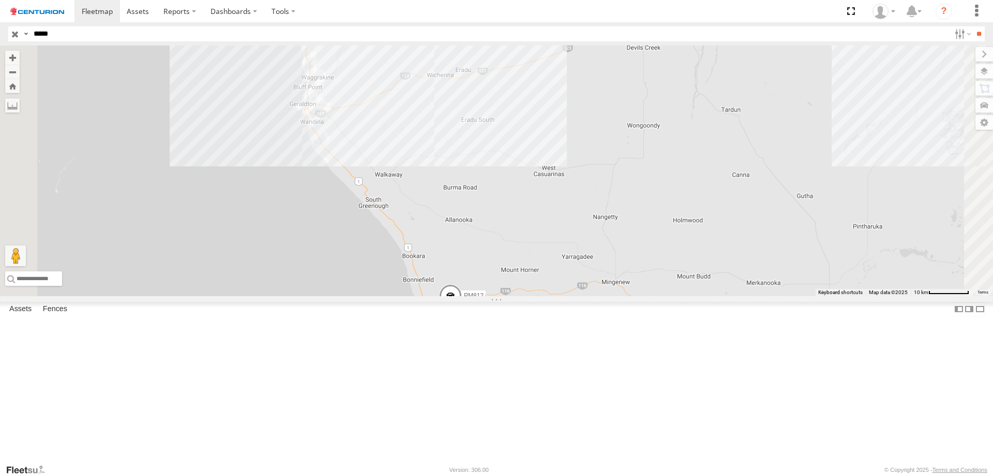
drag, startPoint x: 660, startPoint y: 256, endPoint x: 631, endPoint y: 285, distance: 41.7
click at [631, 285] on div "PM812" at bounding box center [496, 170] width 993 height 251
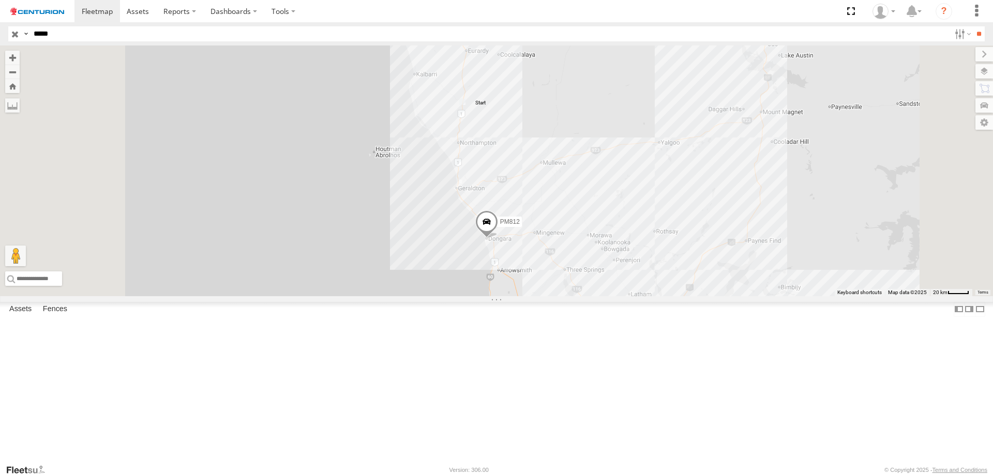
click at [0, 0] on div "Asset Current Location" at bounding box center [0, 0] width 0 height 0
click at [102, 37] on input "*****" at bounding box center [489, 33] width 920 height 15
type input "*****"
click at [794, 26] on input "**" at bounding box center [978, 33] width 12 height 15
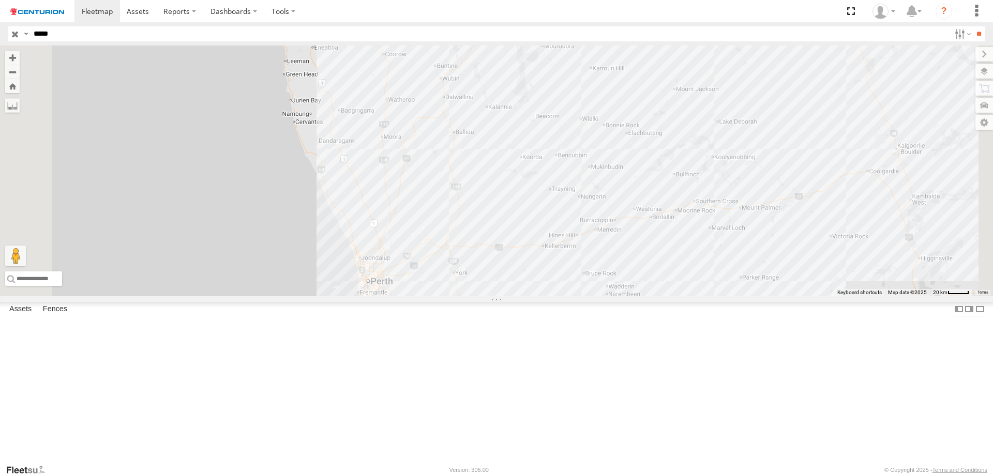
drag, startPoint x: 472, startPoint y: 344, endPoint x: 514, endPoint y: 164, distance: 185.2
click at [543, 149] on div "PM784" at bounding box center [496, 170] width 993 height 251
drag, startPoint x: 440, startPoint y: 215, endPoint x: 462, endPoint y: 282, distance: 70.0
click at [462, 282] on div "PM784" at bounding box center [496, 170] width 993 height 251
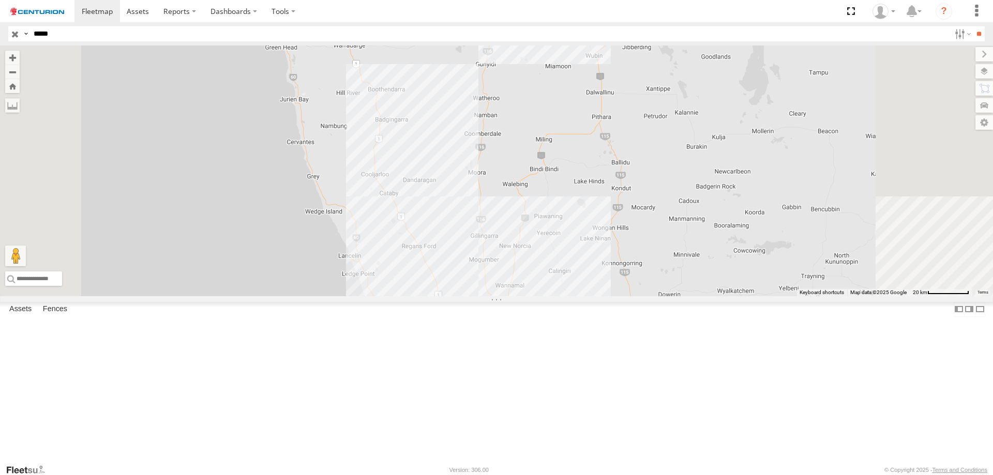
click at [0, 0] on label at bounding box center [0, 0] width 0 height 0
click at [541, 296] on div "PM784" at bounding box center [496, 170] width 993 height 251
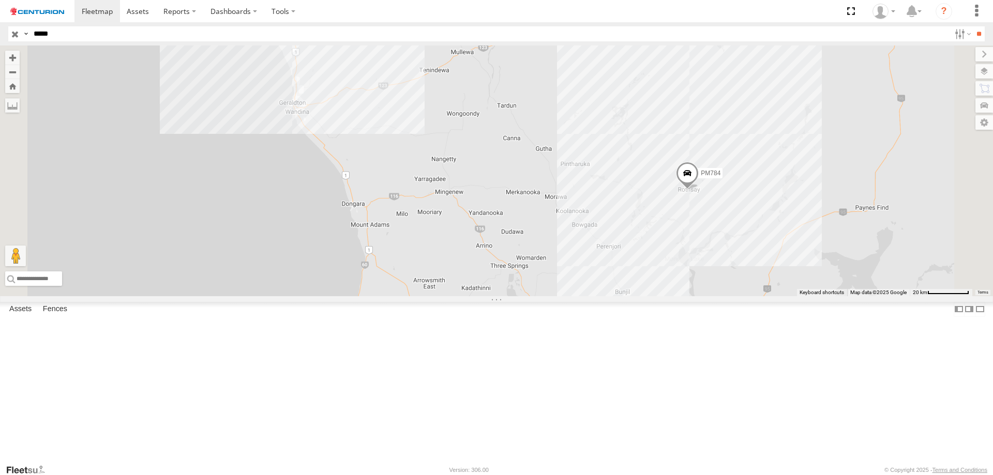
drag, startPoint x: 586, startPoint y: 224, endPoint x: 658, endPoint y: 491, distance: 276.3
click at [658, 363] on html at bounding box center [496, 237] width 993 height 475
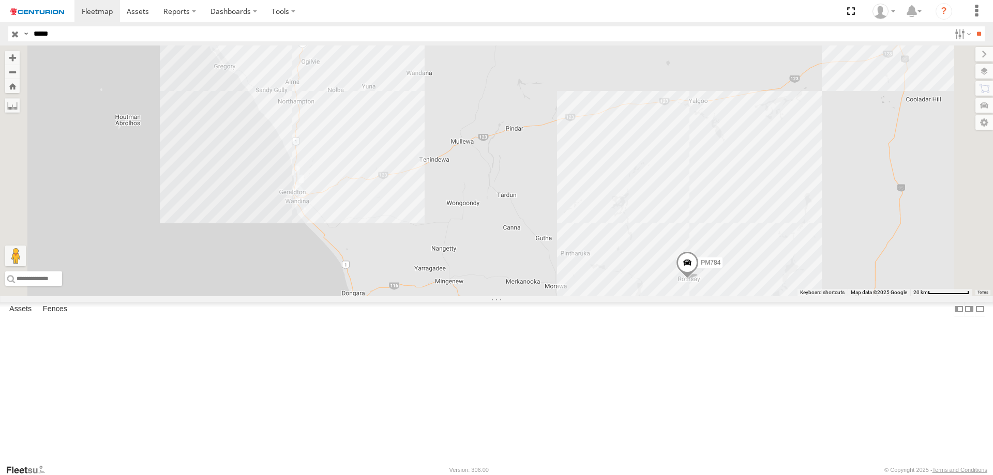
drag, startPoint x: 557, startPoint y: 224, endPoint x: 573, endPoint y: 354, distance: 130.8
click at [573, 296] on div "PM784" at bounding box center [496, 170] width 993 height 251
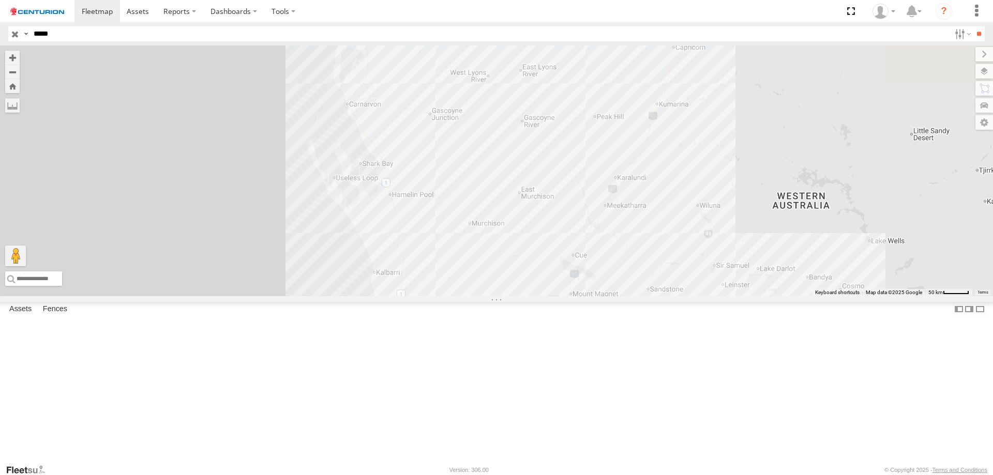
drag, startPoint x: 565, startPoint y: 65, endPoint x: 560, endPoint y: 298, distance: 233.2
click at [560, 296] on div "PM784" at bounding box center [496, 170] width 993 height 251
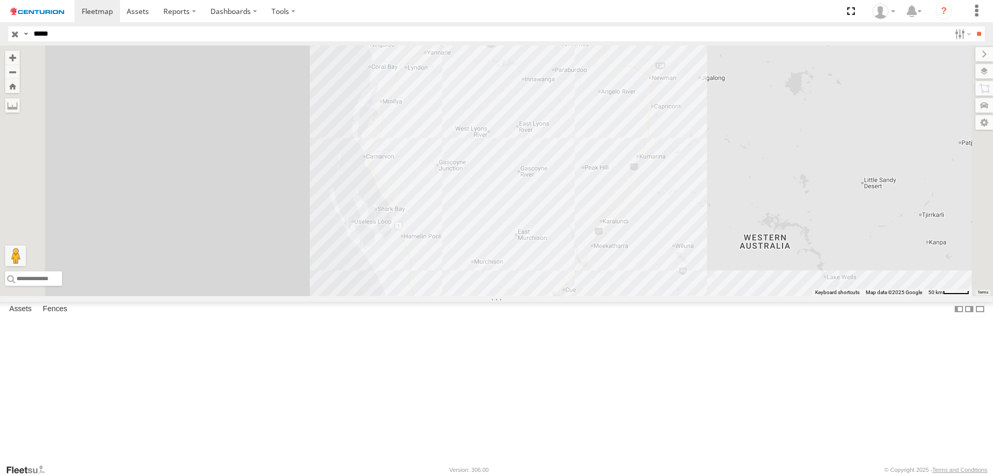
click at [497, 242] on div "PM784" at bounding box center [496, 170] width 993 height 251
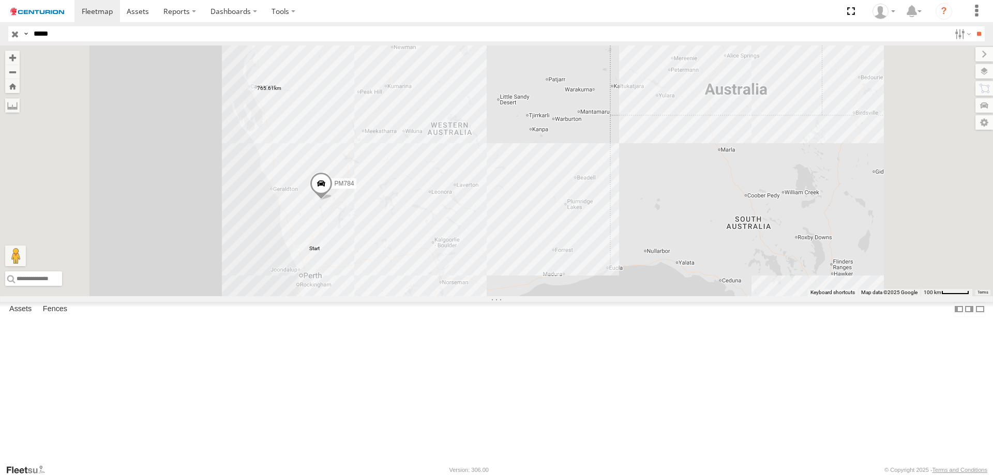
click at [0, 0] on label at bounding box center [0, 0] width 0 height 0
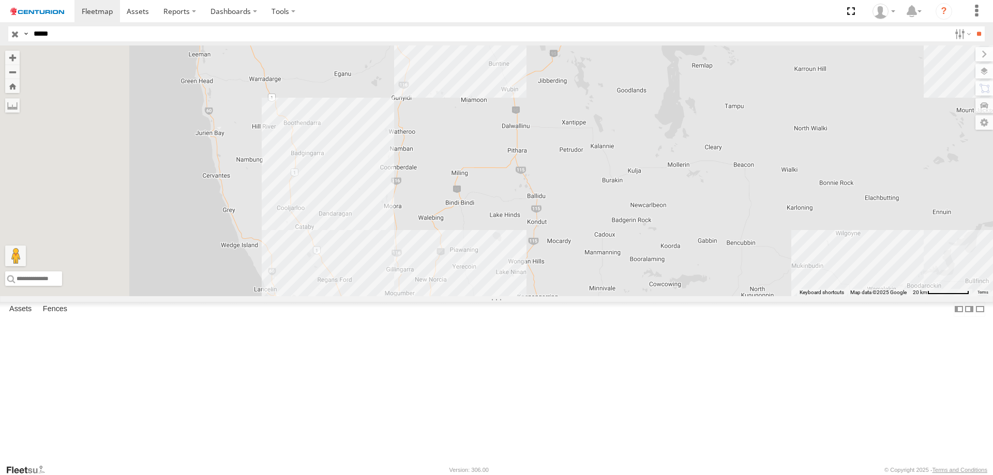
drag, startPoint x: 389, startPoint y: 267, endPoint x: 472, endPoint y: 360, distance: 124.5
click at [472, 296] on div "PM784" at bounding box center [496, 170] width 993 height 251
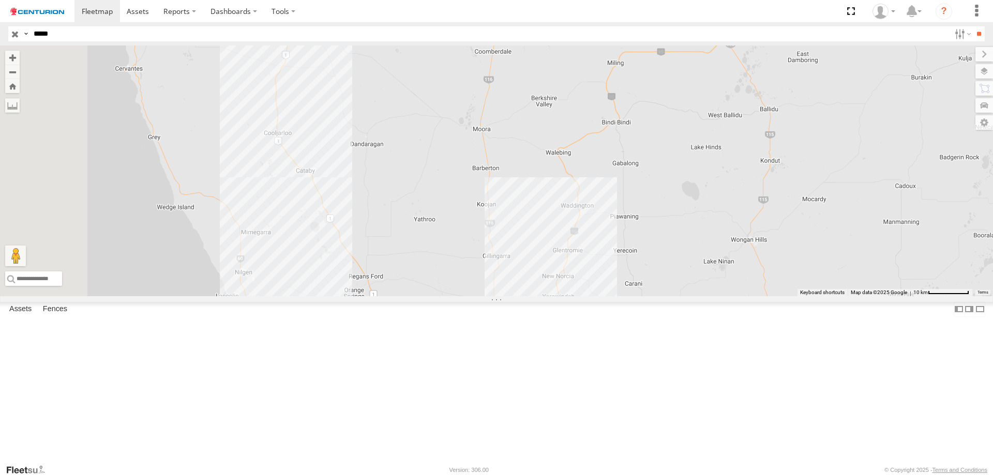
drag, startPoint x: 523, startPoint y: 398, endPoint x: 546, endPoint y: 379, distance: 29.5
click at [546, 296] on div "PM784" at bounding box center [496, 170] width 993 height 251
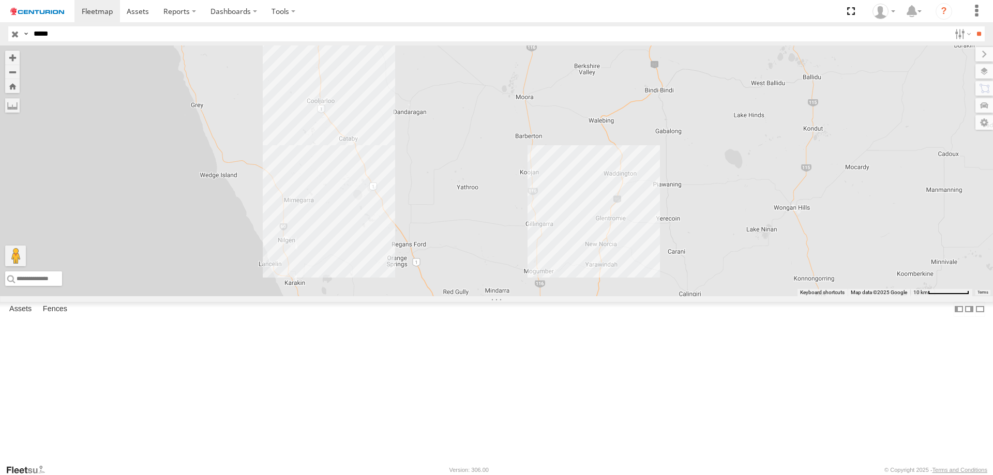
drag, startPoint x: 533, startPoint y: 321, endPoint x: 577, endPoint y: 272, distance: 65.9
click at [577, 272] on div "PM784" at bounding box center [496, 170] width 993 height 251
